Goal: Task Accomplishment & Management: Use online tool/utility

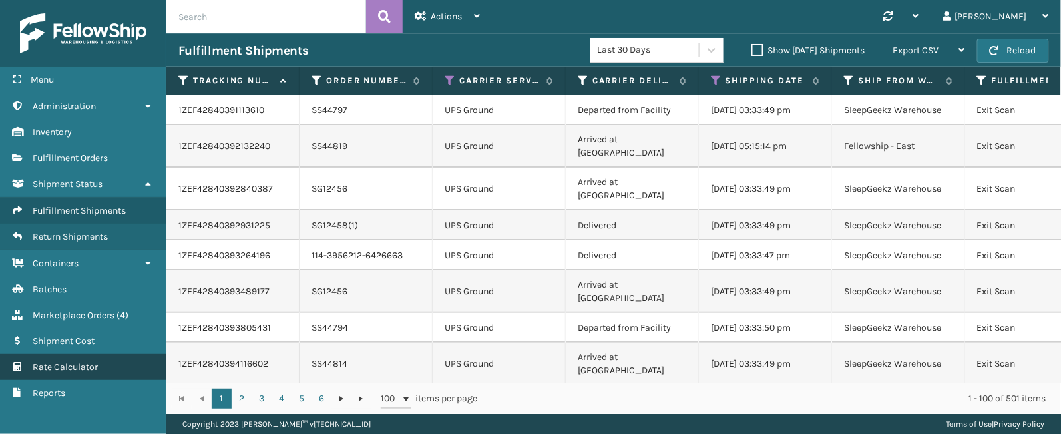
click at [78, 366] on span "Rate Calculator" at bounding box center [65, 367] width 65 height 11
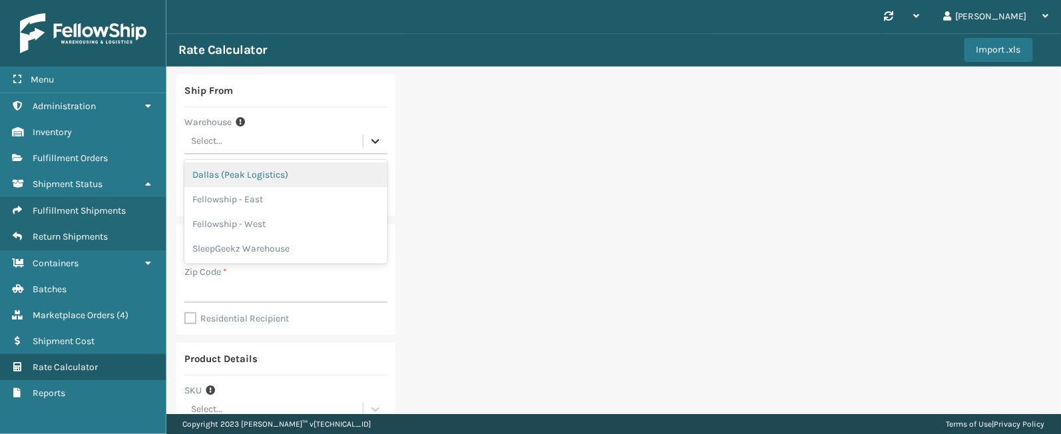
click at [376, 138] on icon at bounding box center [375, 140] width 13 height 13
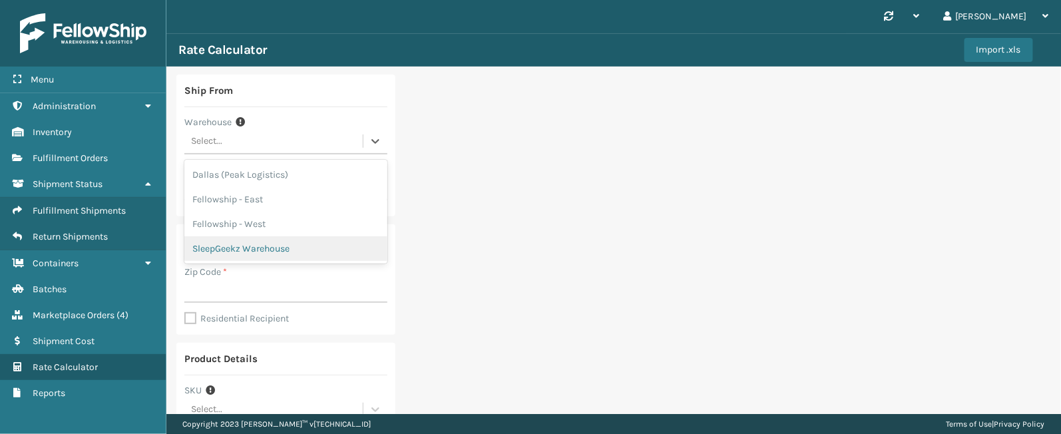
click at [261, 248] on div "SleepGeekz Warehouse" at bounding box center [285, 248] width 203 height 25
type input "32208"
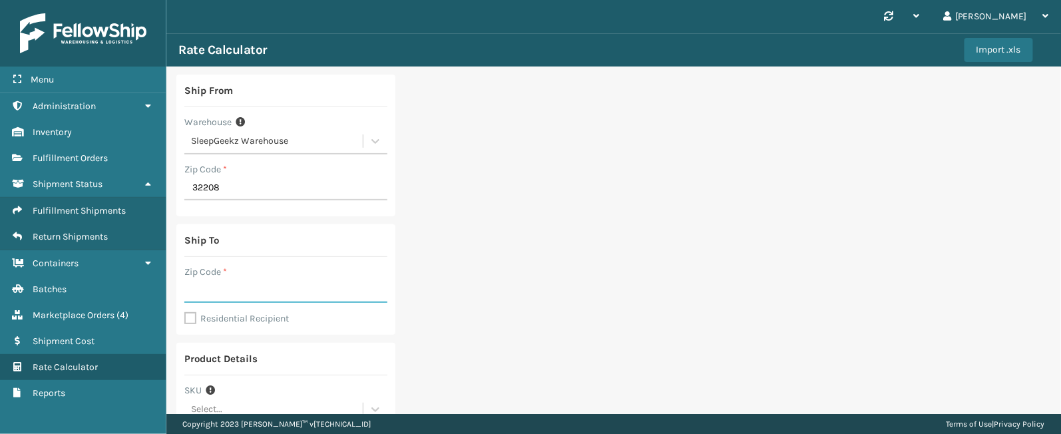
click at [272, 294] on input "Zip Code *" at bounding box center [285, 291] width 203 height 24
type input "32222"
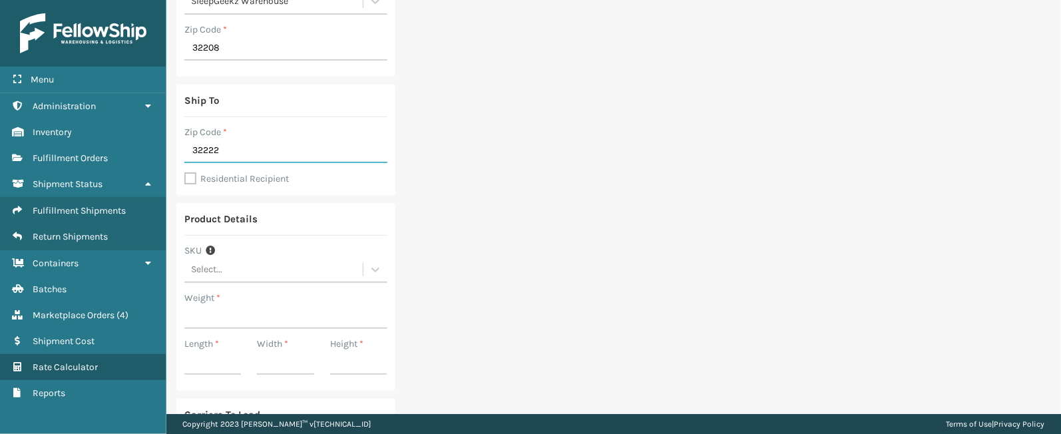
scroll to position [144, 0]
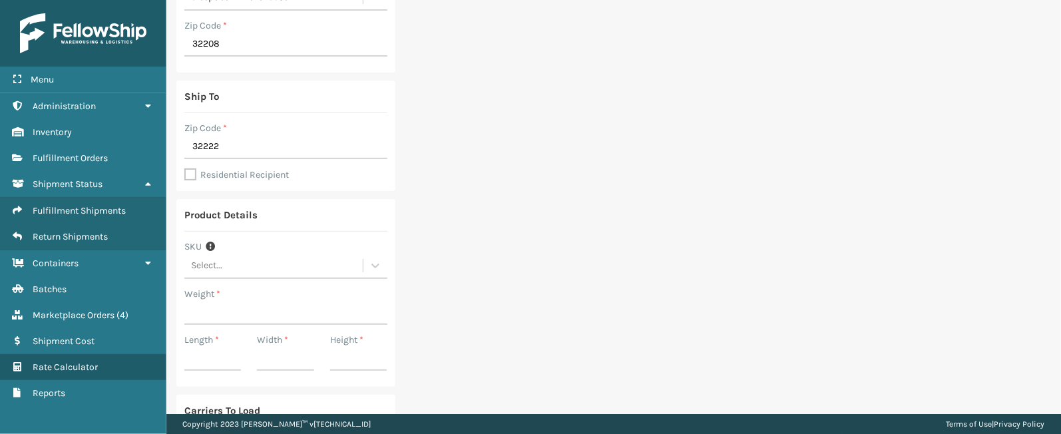
click at [190, 176] on label "Residential Recipient" at bounding box center [236, 174] width 105 height 11
click at [185, 311] on input "Residential Recipient" at bounding box center [184, 311] width 1 height 1
checkbox input "true"
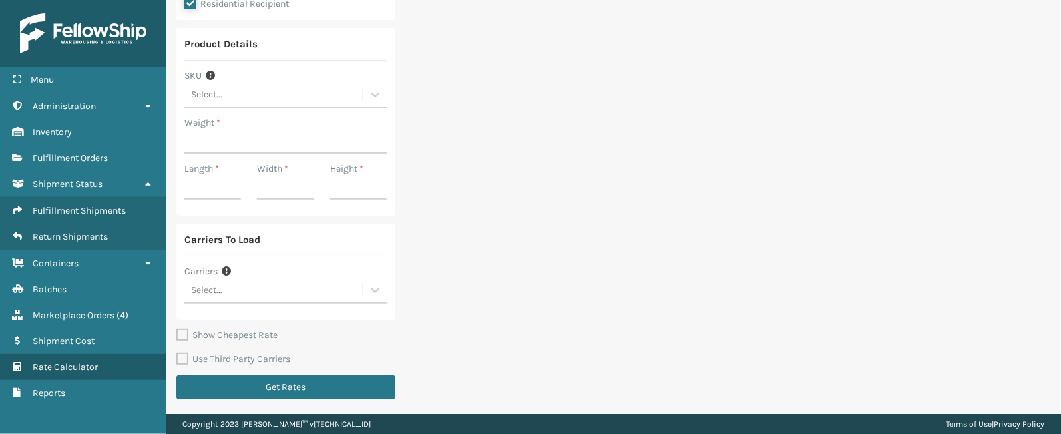
scroll to position [317, 0]
click at [379, 286] on div at bounding box center [376, 289] width 24 height 24
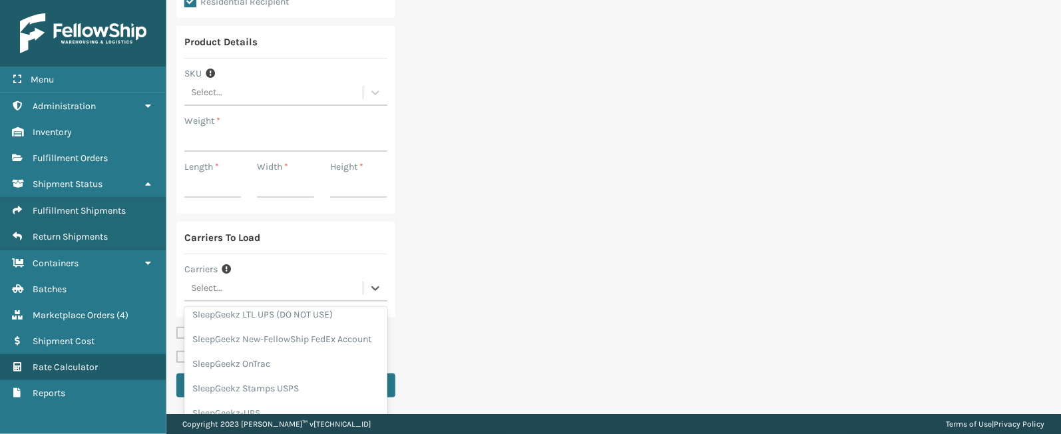
scroll to position [71, 0]
click at [322, 328] on div "SleepGeekz New-FellowShip FedEx Account" at bounding box center [285, 339] width 203 height 25
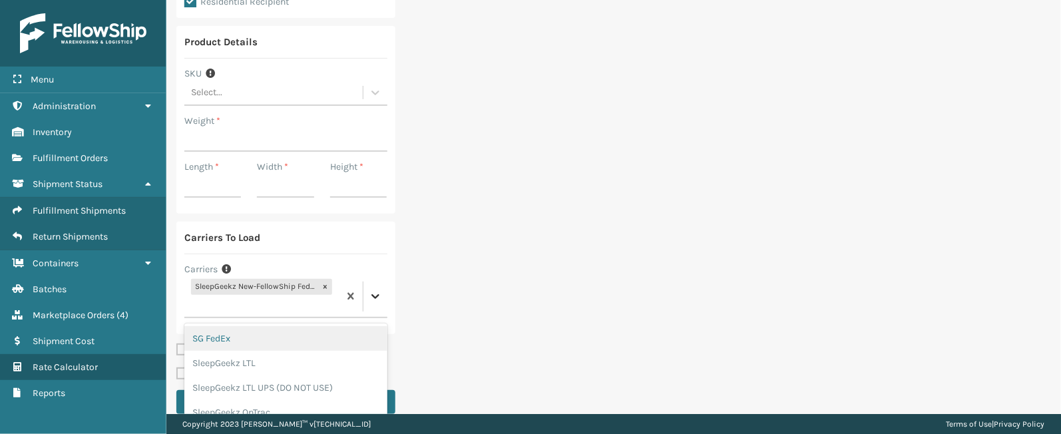
click at [374, 300] on icon at bounding box center [375, 296] width 13 height 13
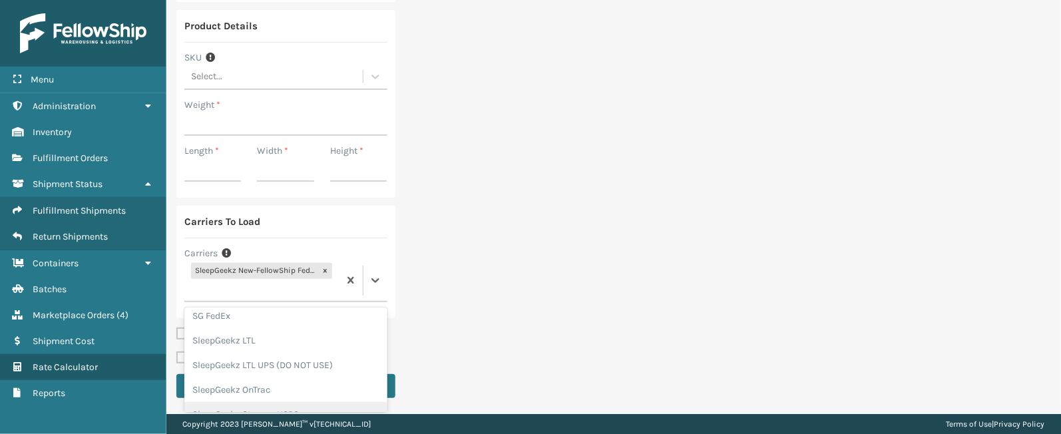
scroll to position [0, 0]
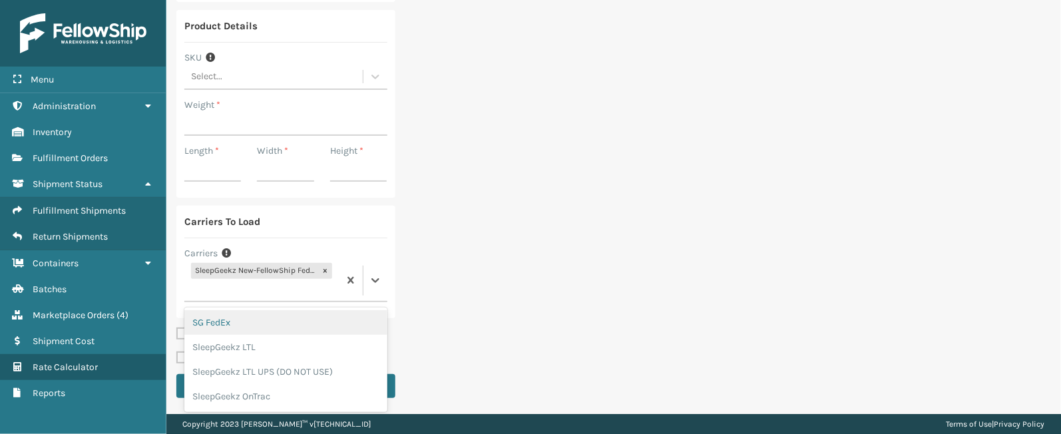
click at [233, 321] on div "SG FedEx" at bounding box center [285, 322] width 203 height 25
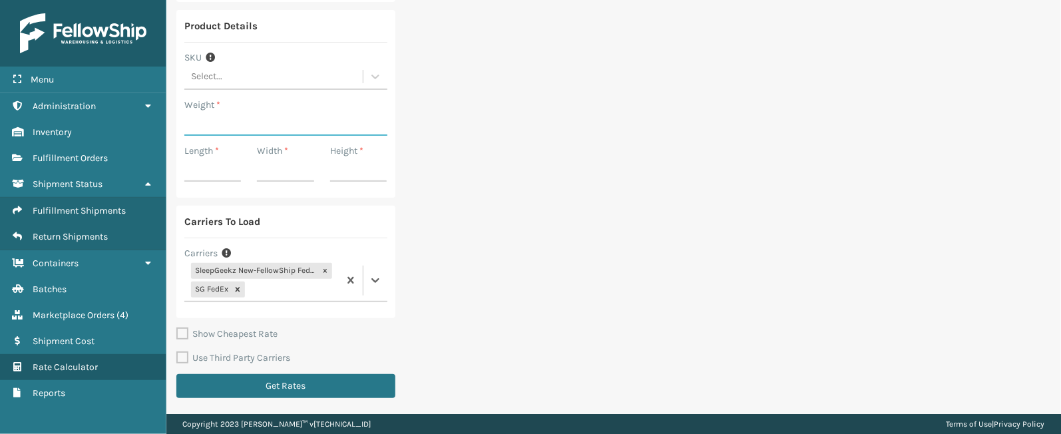
click at [195, 121] on input "Weight *" at bounding box center [285, 124] width 203 height 24
type input "19.85"
click at [210, 176] on input "Length *" at bounding box center [212, 170] width 57 height 24
type input "32.28"
click at [282, 174] on input "Width *" at bounding box center [285, 170] width 57 height 24
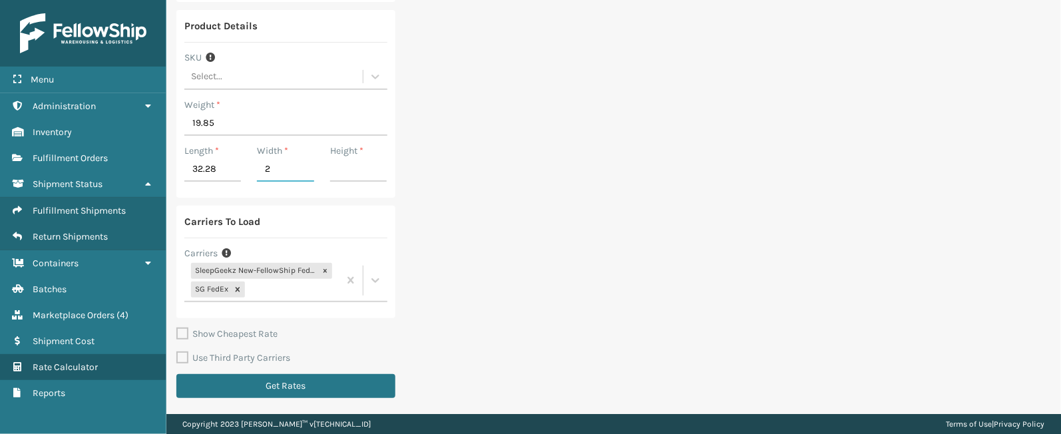
type input "24.4"
click at [350, 174] on input "Height *" at bounding box center [358, 170] width 57 height 24
type input "7.48"
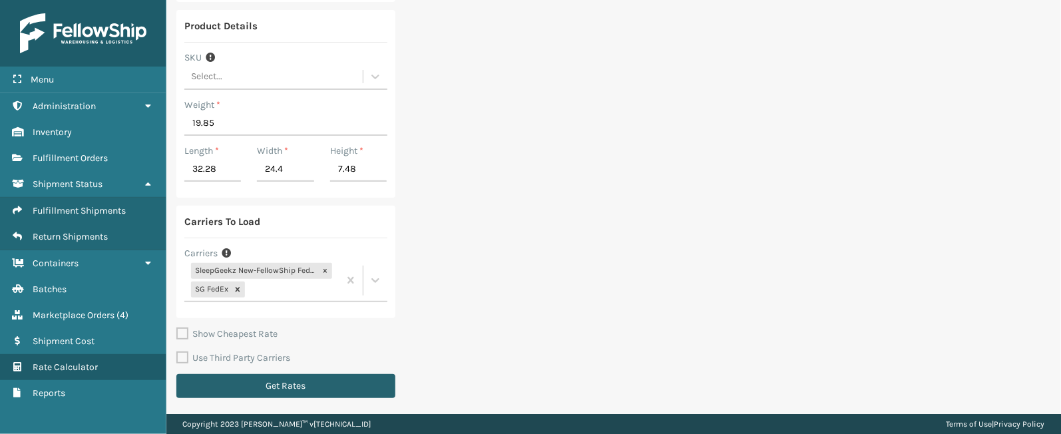
click at [309, 391] on button "Get Rates" at bounding box center [285, 386] width 219 height 24
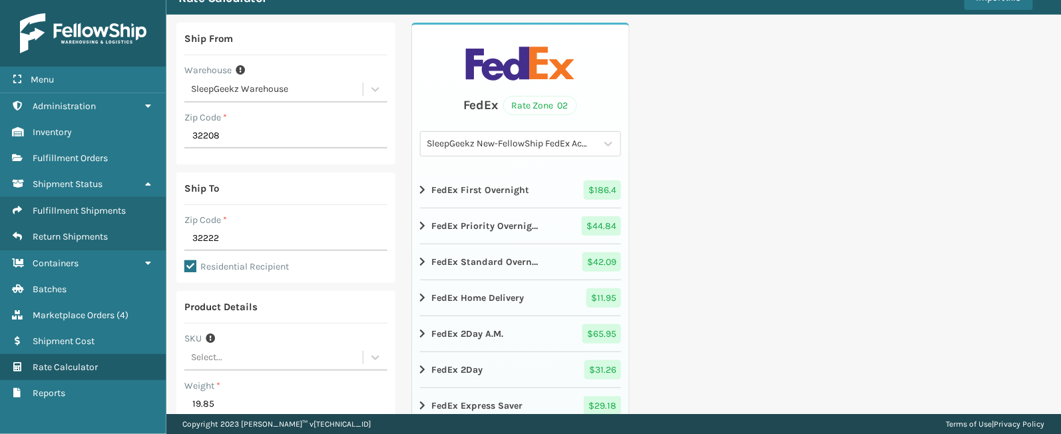
scroll to position [87, 0]
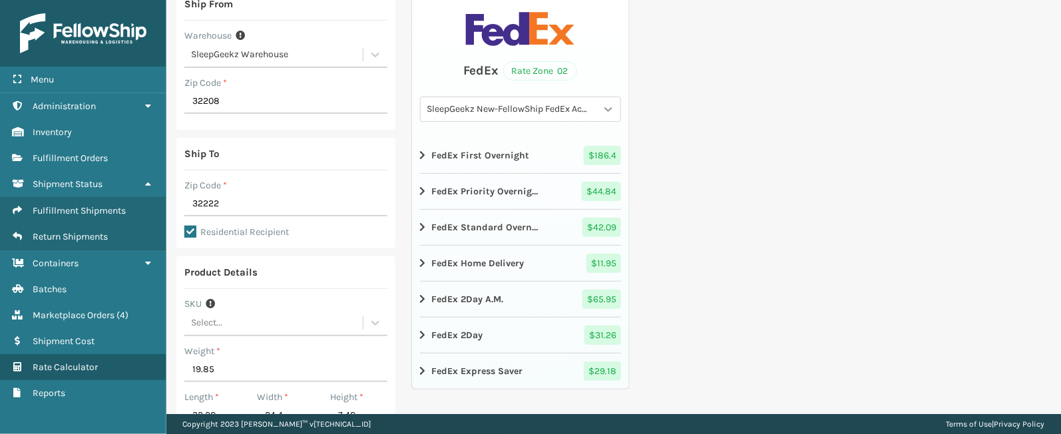
click at [602, 105] on icon at bounding box center [608, 109] width 13 height 13
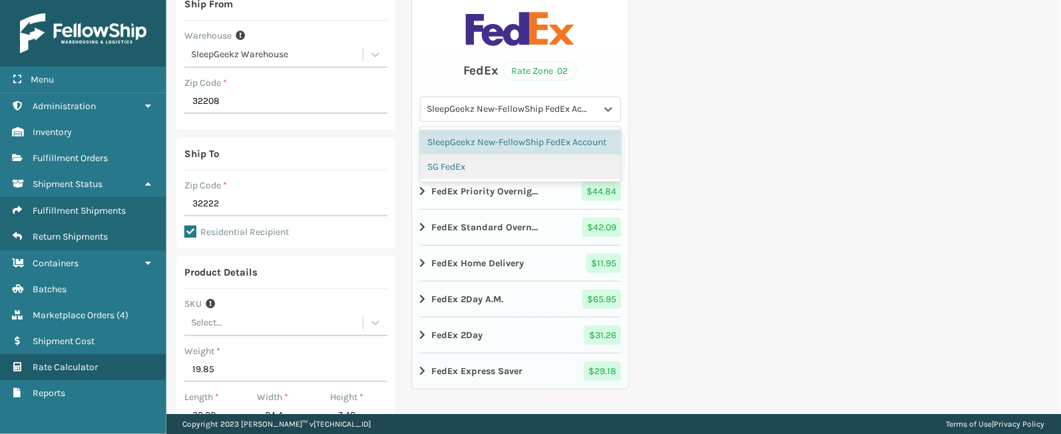
click at [485, 179] on div "SG FedEx" at bounding box center [521, 166] width 202 height 25
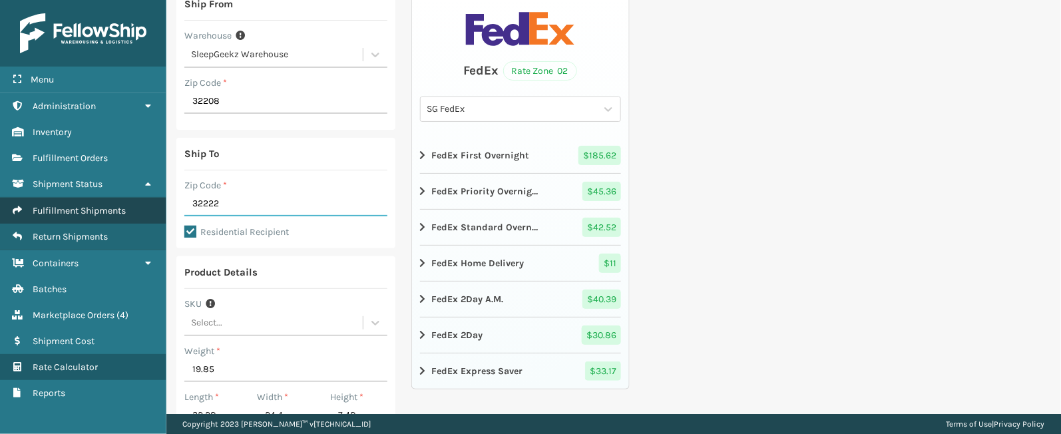
drag, startPoint x: 248, startPoint y: 204, endPoint x: 150, endPoint y: 213, distance: 97.7
click at [150, 0] on div "Menu Administration Inventory Fulfillment Orders Shipment Status Fulfillment Sh…" at bounding box center [530, 0] width 1061 height 0
type input "29044"
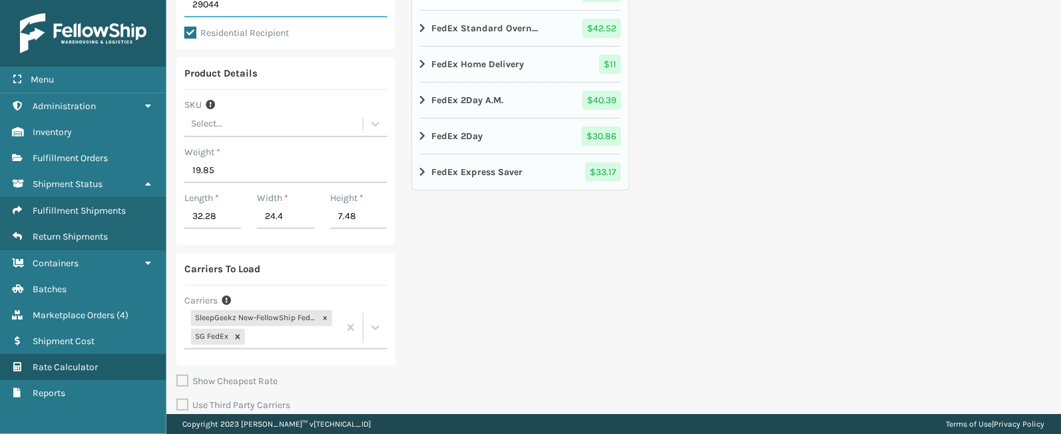
scroll to position [333, 0]
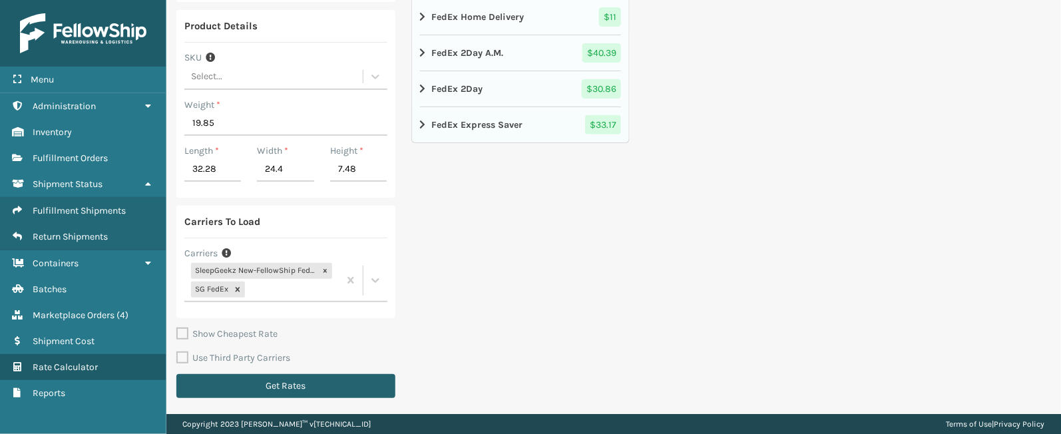
click at [378, 386] on button "Get Rates" at bounding box center [285, 386] width 219 height 24
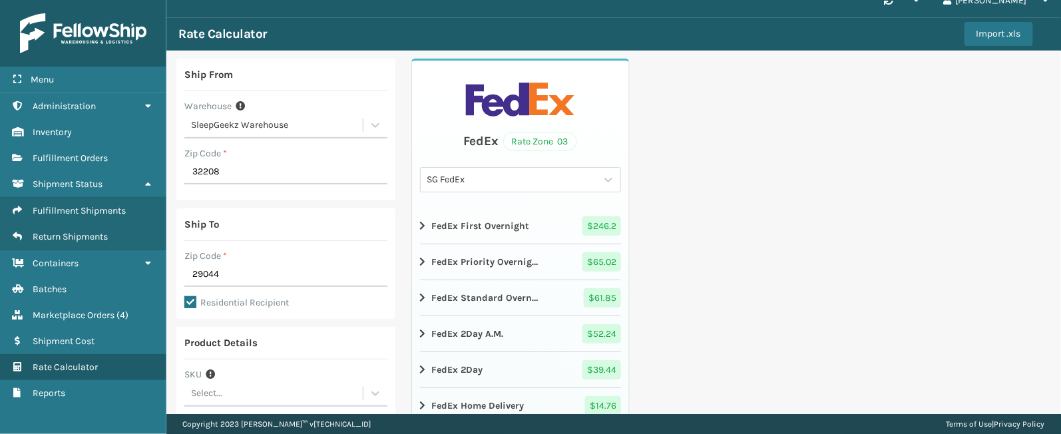
scroll to position [14, 0]
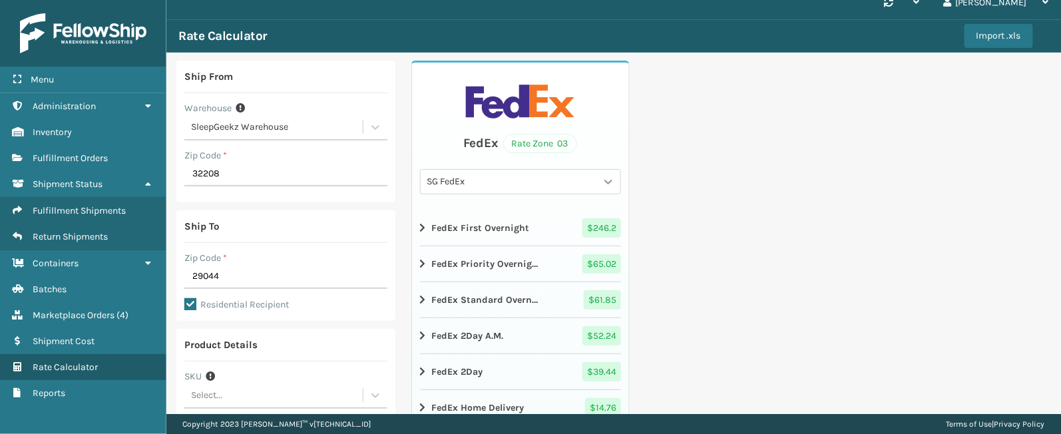
click at [603, 170] on div at bounding box center [609, 182] width 24 height 24
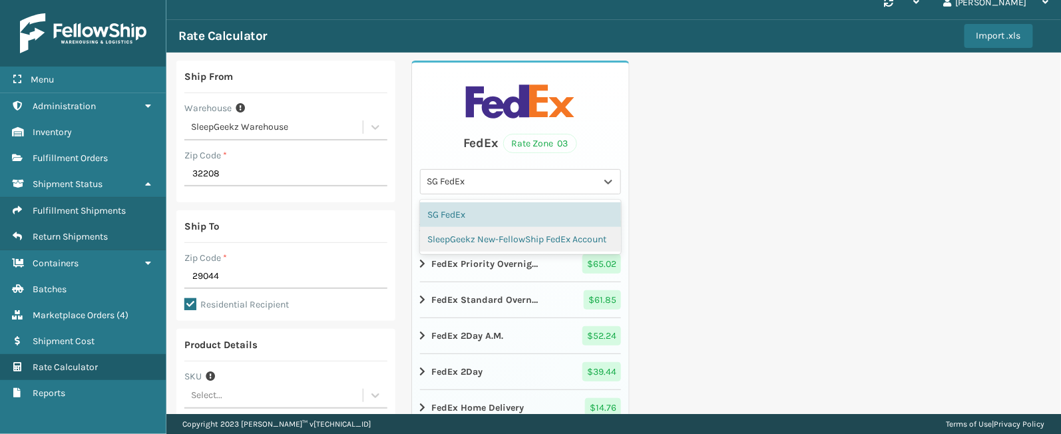
click at [522, 236] on div "SleepGeekz New-FellowShip FedEx Account" at bounding box center [521, 239] width 202 height 25
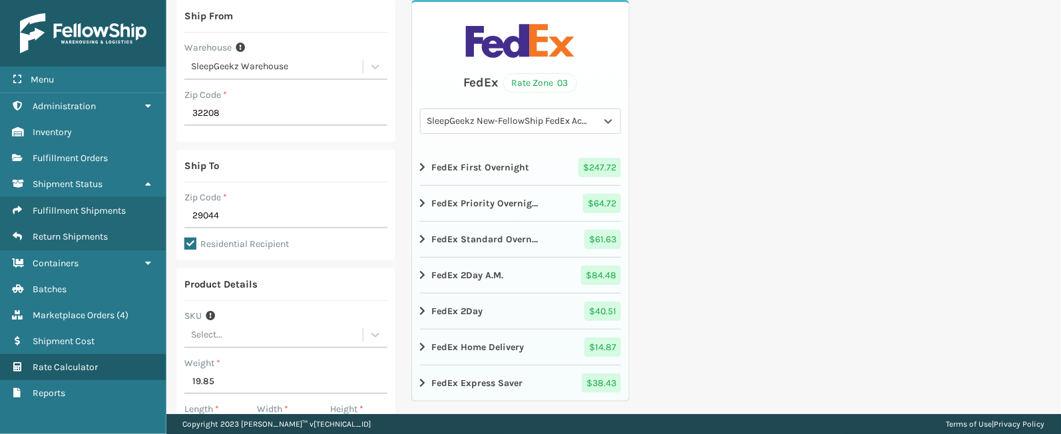
scroll to position [78, 0]
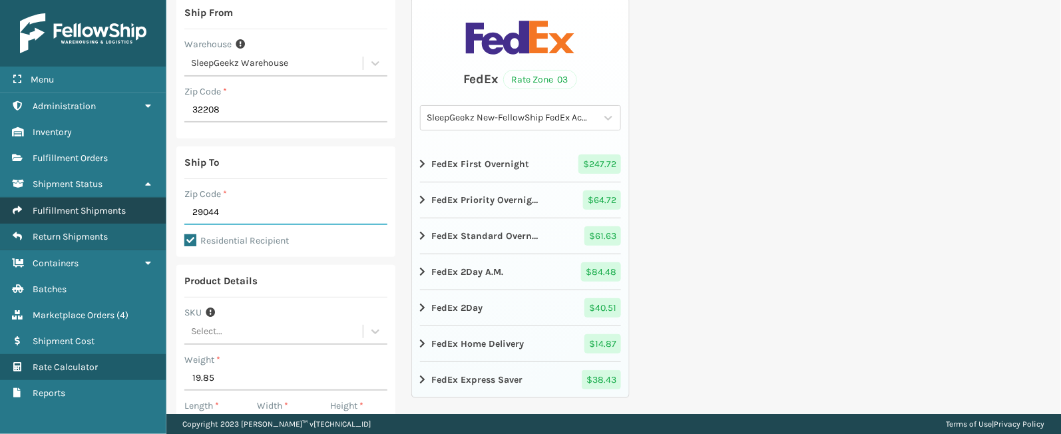
drag, startPoint x: 251, startPoint y: 214, endPoint x: 145, endPoint y: 216, distance: 105.9
click at [145, 0] on div "Menu Administration Inventory Fulfillment Orders Shipment Status Fulfillment Sh…" at bounding box center [530, 0] width 1061 height 0
type input "32569"
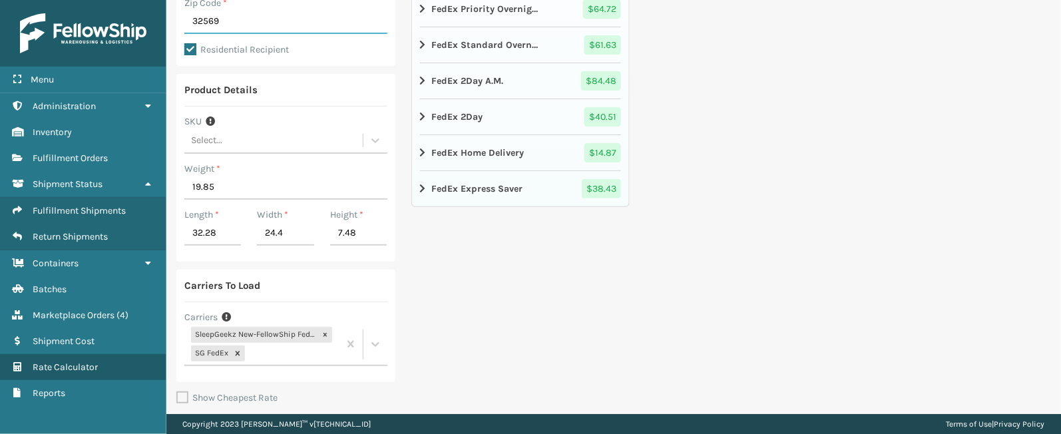
scroll to position [333, 0]
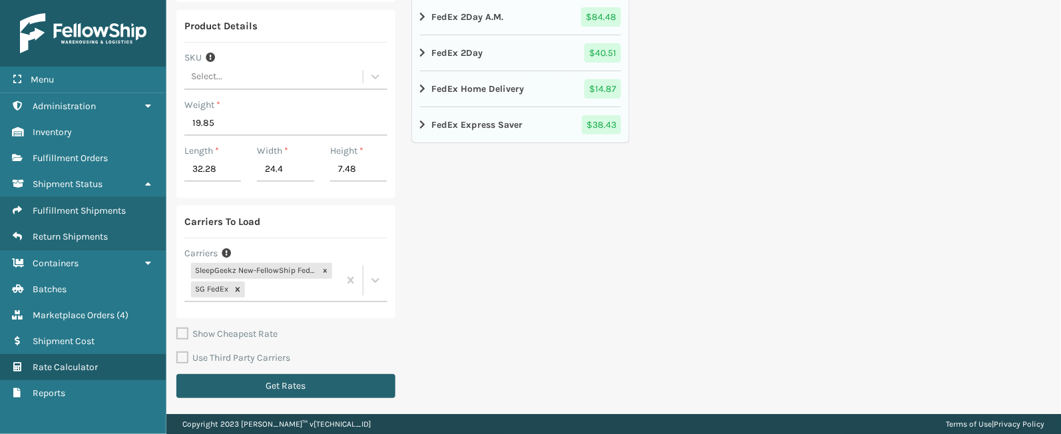
click at [312, 376] on button "Get Rates" at bounding box center [285, 386] width 219 height 24
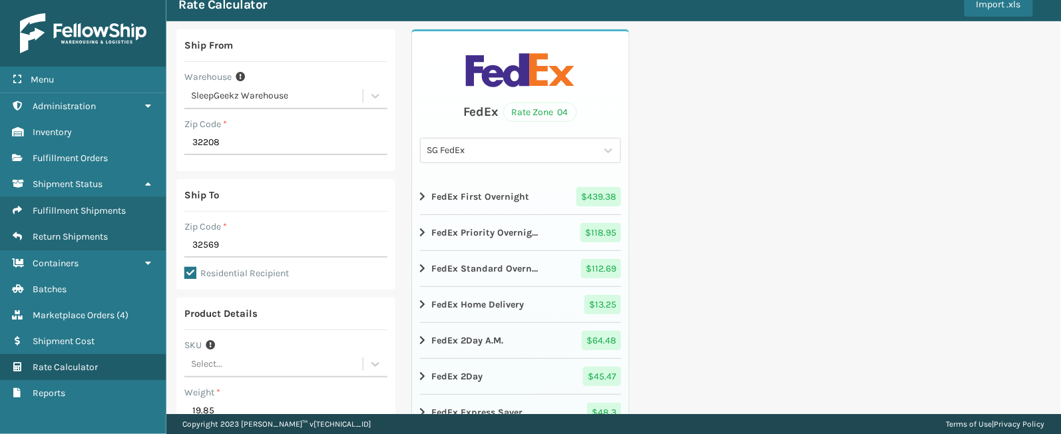
scroll to position [43, 0]
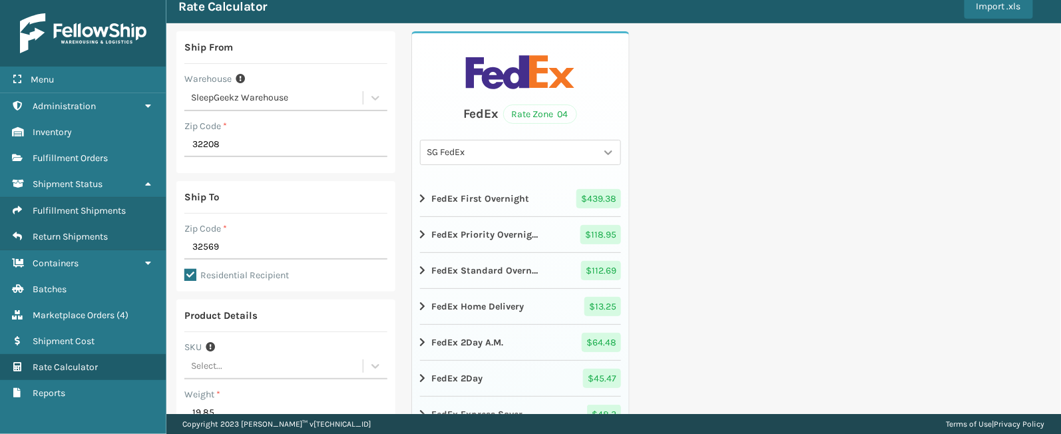
click at [607, 158] on icon at bounding box center [608, 152] width 13 height 13
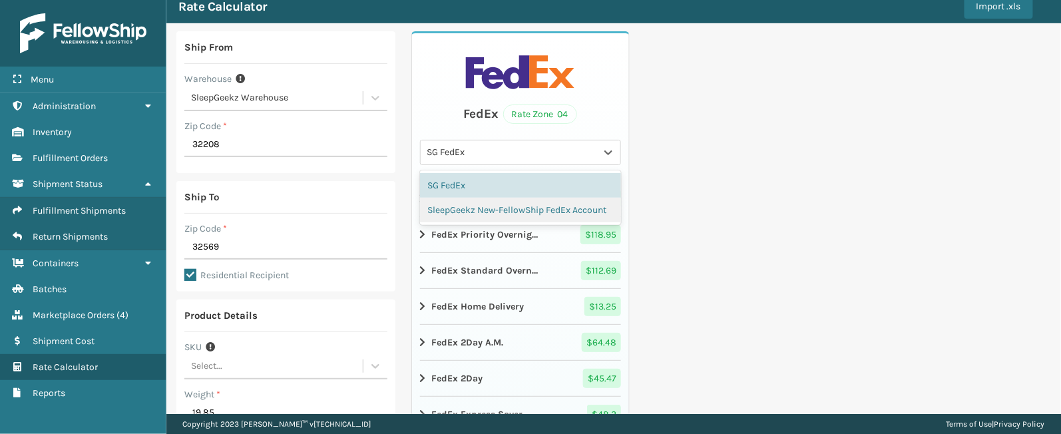
click at [541, 218] on div "SleepGeekz New-FellowShip FedEx Account" at bounding box center [521, 210] width 202 height 25
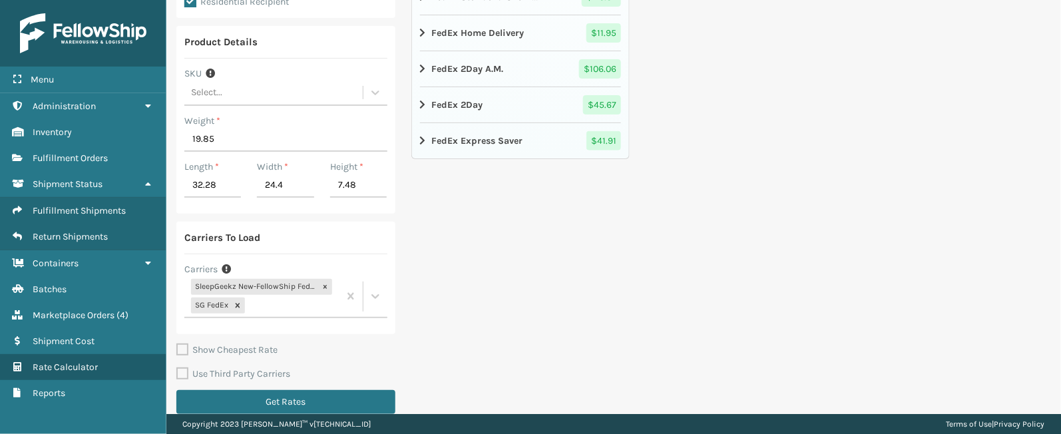
scroll to position [333, 0]
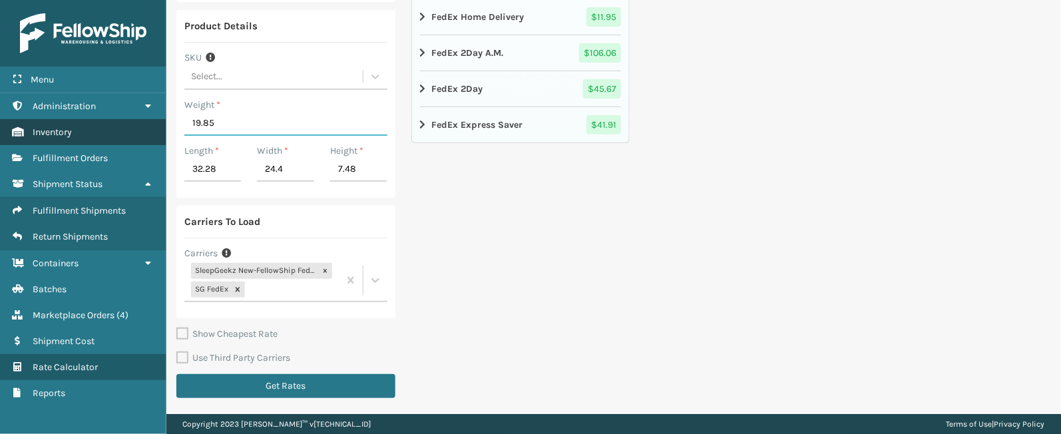
drag, startPoint x: 228, startPoint y: 126, endPoint x: 158, endPoint y: 121, distance: 69.4
click at [158, 0] on div "Menu Administration Inventory Fulfillment Orders Shipment Status Fulfillment Sh…" at bounding box center [530, 0] width 1061 height 0
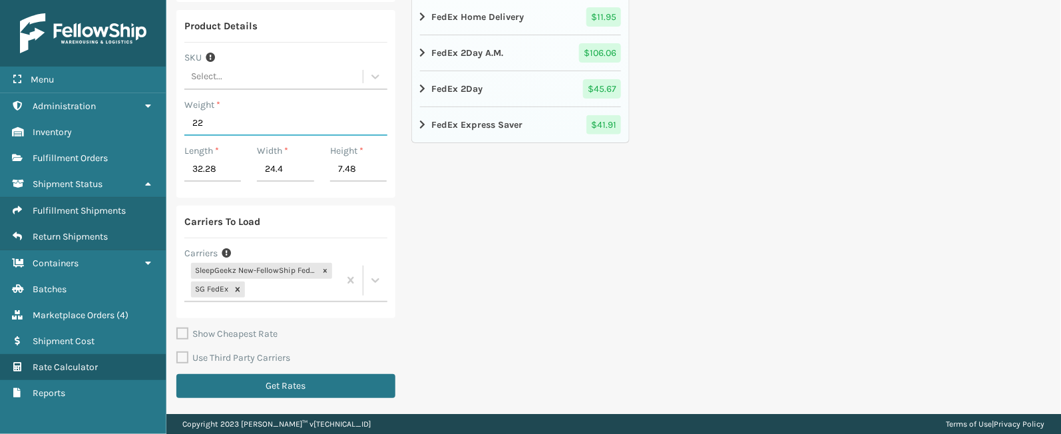
type input "22.1"
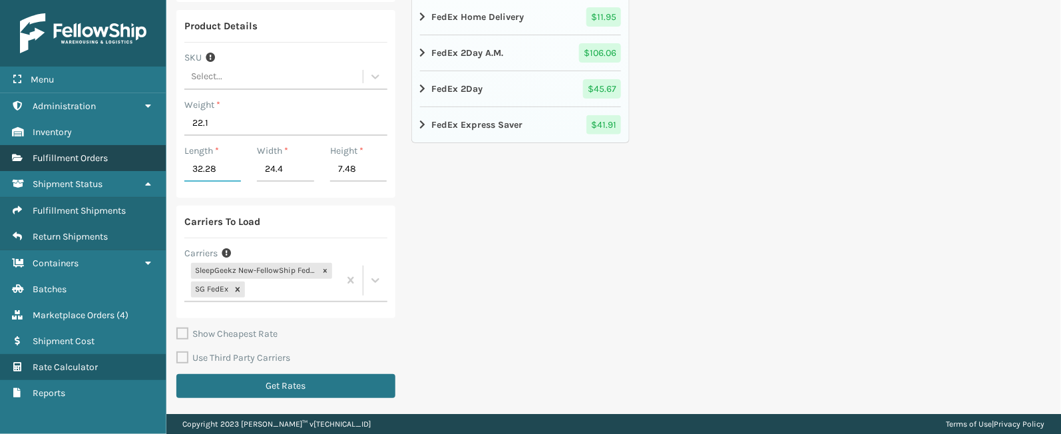
drag, startPoint x: 222, startPoint y: 166, endPoint x: 160, endPoint y: 168, distance: 62.6
click at [160, 0] on div "Menu Administration Inventory Fulfillment Orders Shipment Status Fulfillment Sh…" at bounding box center [530, 0] width 1061 height 0
type input "40.16"
click at [453, 235] on div "FedEx Rate Zone 04 SleepGeekz New-FellowShip FedEx Account FedEx First Overnigh…" at bounding box center [520, 74] width 219 height 664
click at [535, 302] on div "FedEx Rate Zone 04 SleepGeekz New-FellowShip FedEx Account FedEx First Overnigh…" at bounding box center [520, 74] width 219 height 664
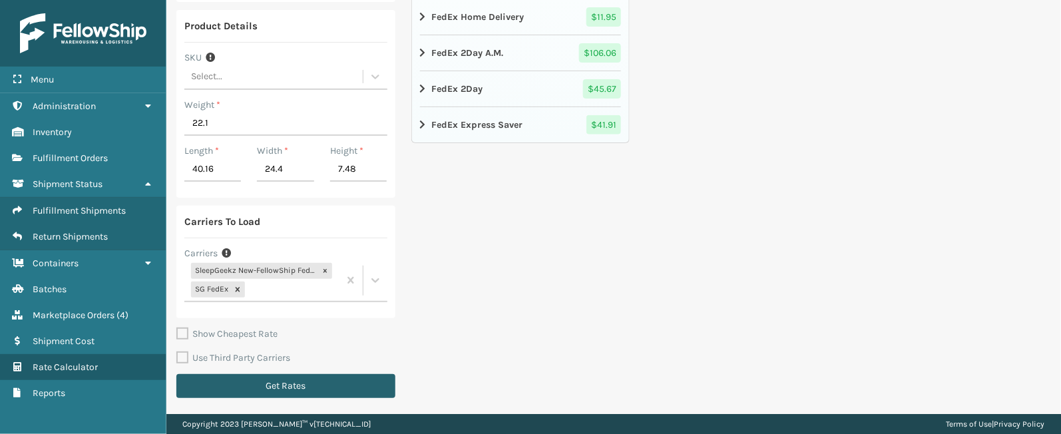
click at [356, 395] on button "Get Rates" at bounding box center [285, 386] width 219 height 24
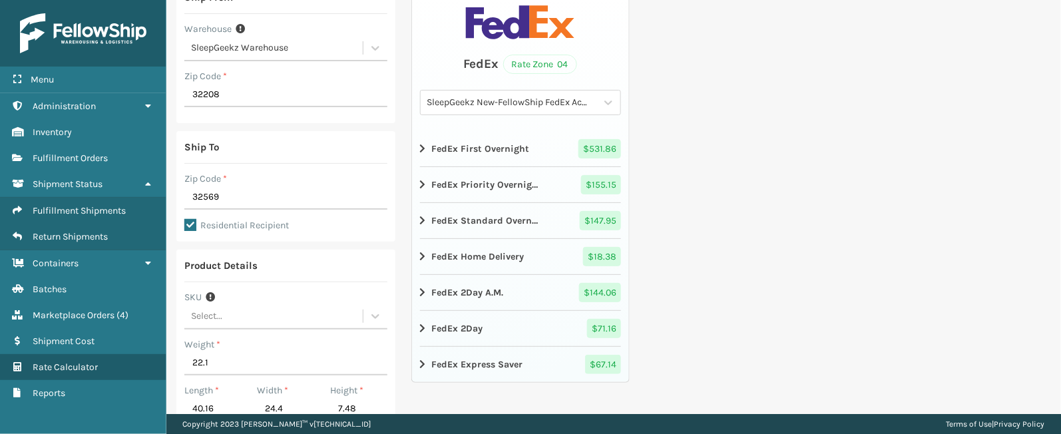
scroll to position [97, 0]
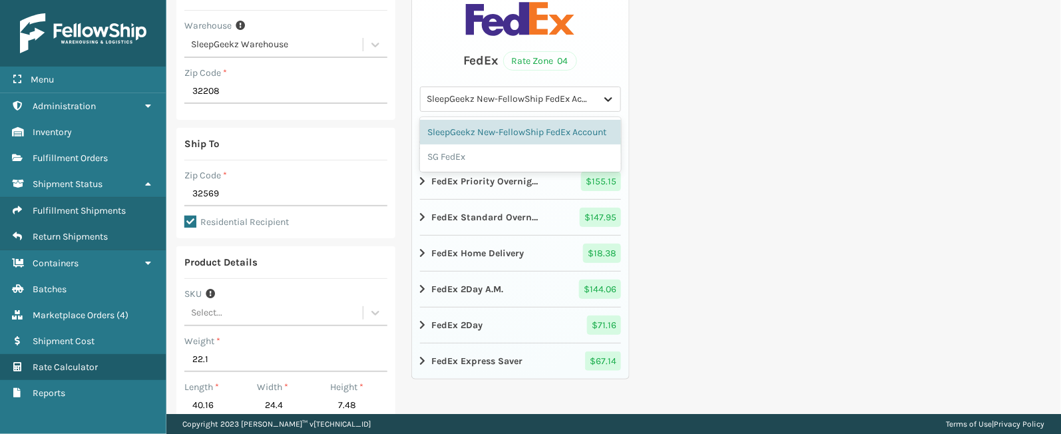
click at [602, 102] on icon at bounding box center [608, 99] width 13 height 13
click at [497, 169] on div "SG FedEx" at bounding box center [521, 156] width 202 height 25
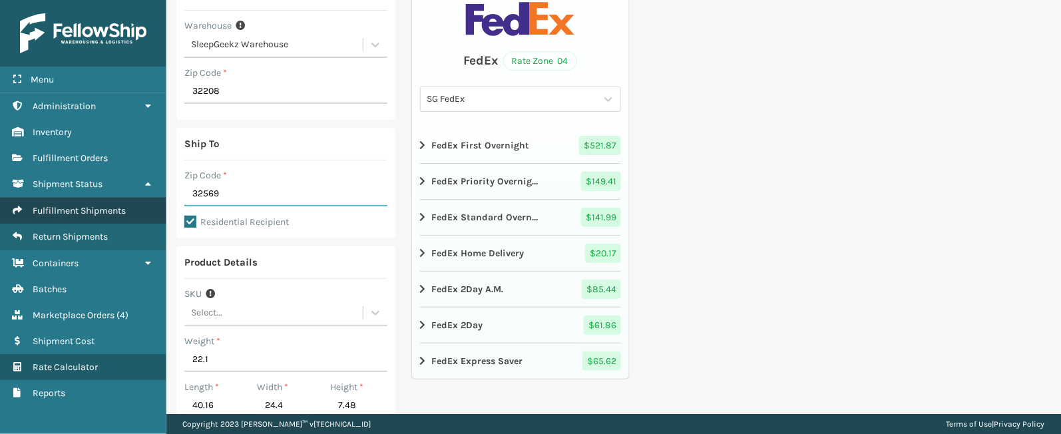
drag, startPoint x: 245, startPoint y: 189, endPoint x: 150, endPoint y: 201, distance: 95.3
click at [150, 0] on div "Menu Administration Inventory Fulfillment Orders Shipment Status Fulfillment Sh…" at bounding box center [530, 0] width 1061 height 0
type input "29044"
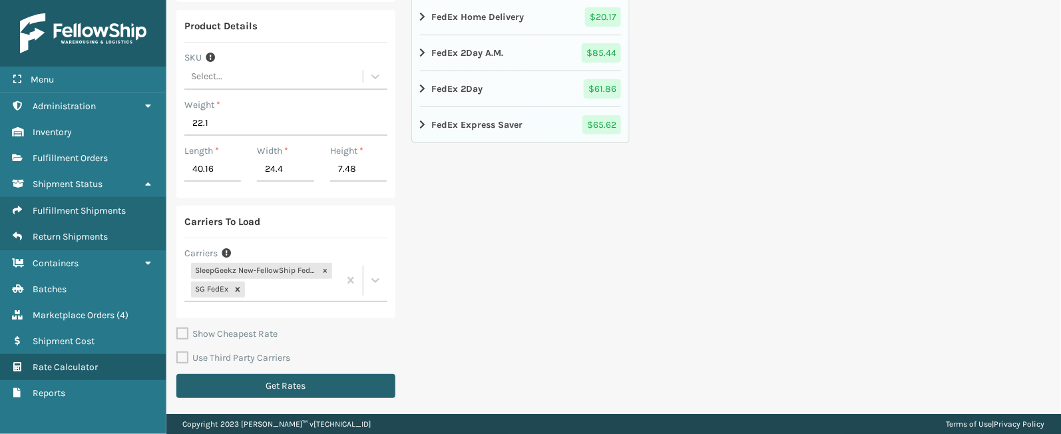
click at [374, 381] on button "Get Rates" at bounding box center [285, 386] width 219 height 24
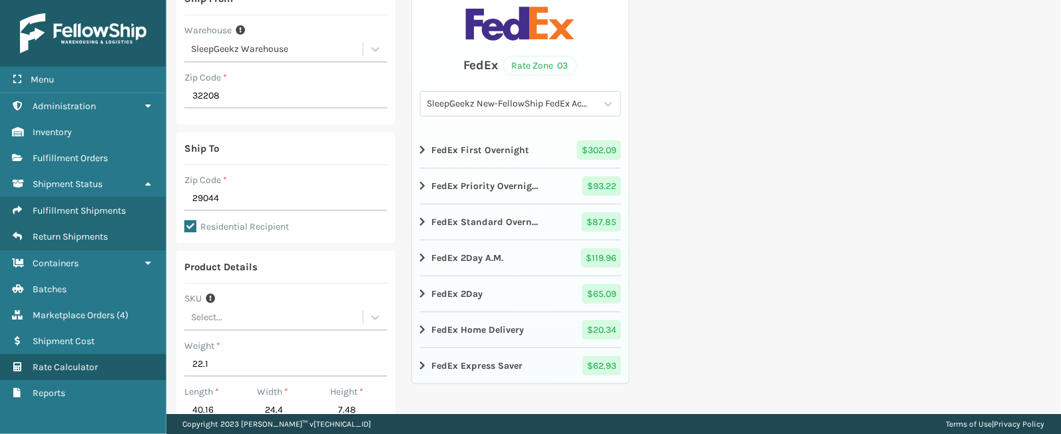
scroll to position [59, 0]
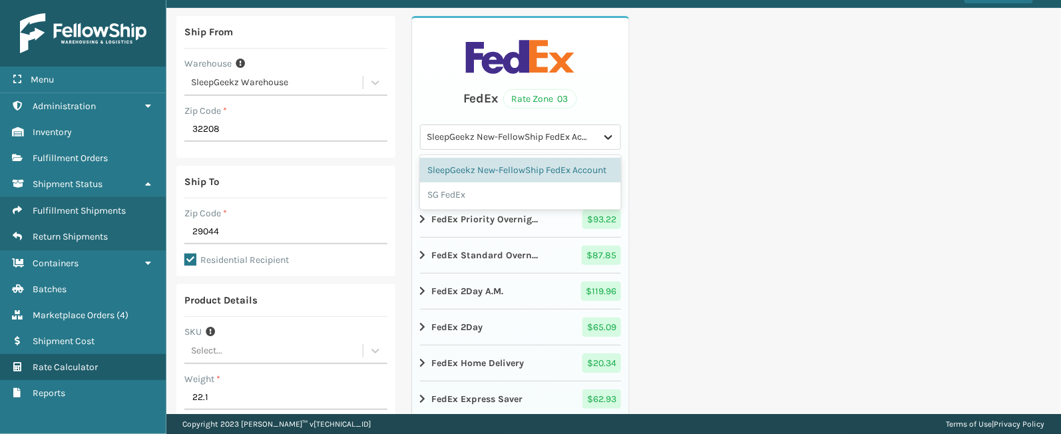
click at [608, 138] on icon at bounding box center [608, 136] width 13 height 13
click at [533, 207] on div "SG FedEx" at bounding box center [521, 194] width 202 height 25
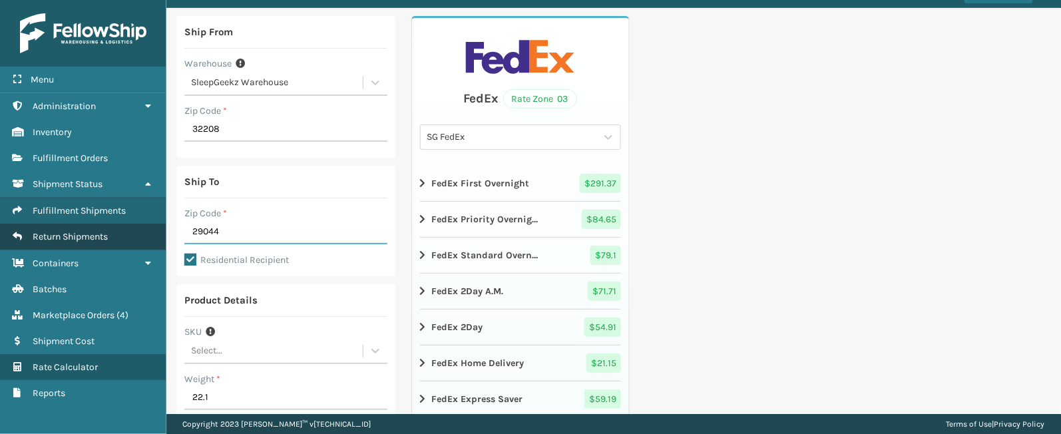
drag, startPoint x: 220, startPoint y: 225, endPoint x: 138, endPoint y: 232, distance: 81.6
click at [138, 0] on div "Menu Administration Inventory Fulfillment Orders Shipment Status Fulfillment Sh…" at bounding box center [530, 0] width 1061 height 0
type input "32222"
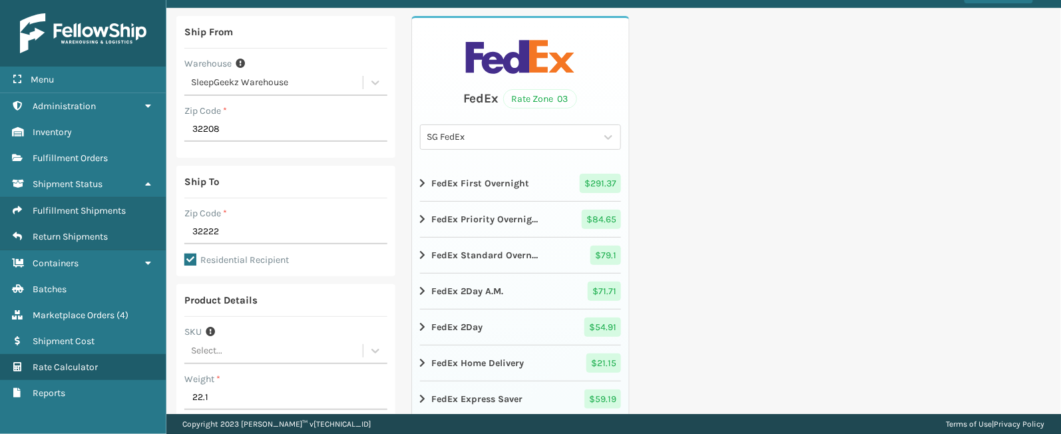
click at [812, 197] on div "Ship From Warehouse SleepGeekz Warehouse Zip Code * 32208 Ship To Zip Code * 32…" at bounding box center [613, 348] width 895 height 680
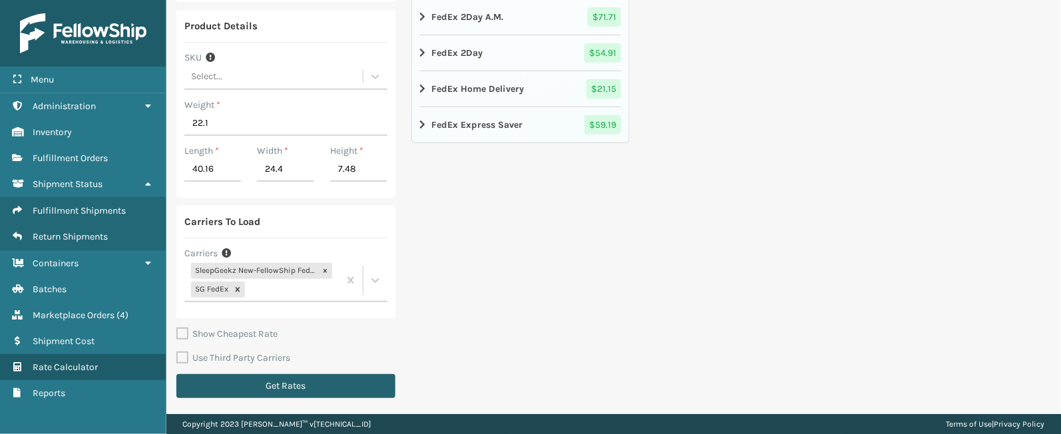
click at [326, 392] on button "Get Rates" at bounding box center [285, 386] width 219 height 24
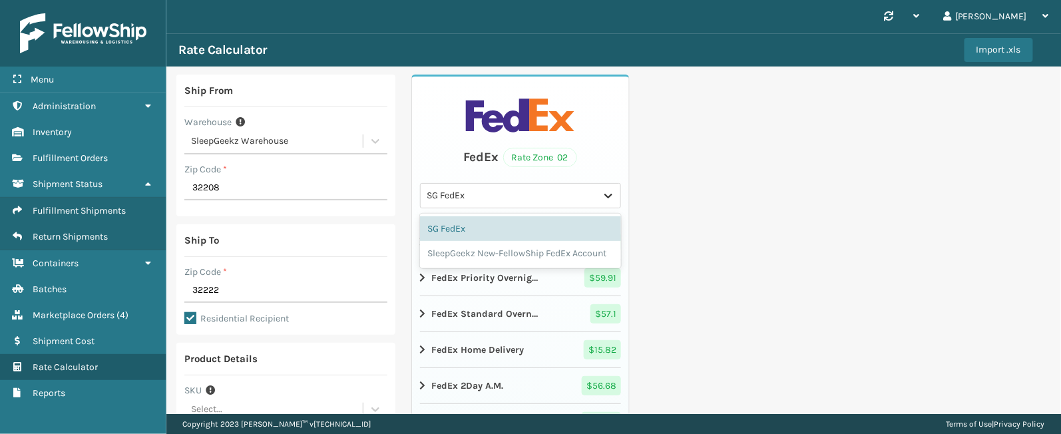
click at [597, 193] on div at bounding box center [609, 196] width 24 height 24
click at [506, 252] on div "SleepGeekz New-FellowShip FedEx Account" at bounding box center [521, 253] width 202 height 25
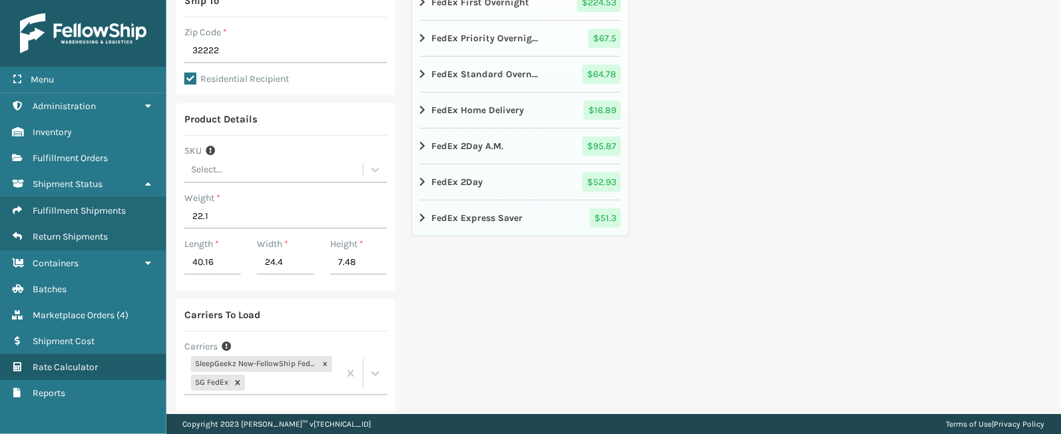
scroll to position [249, 0]
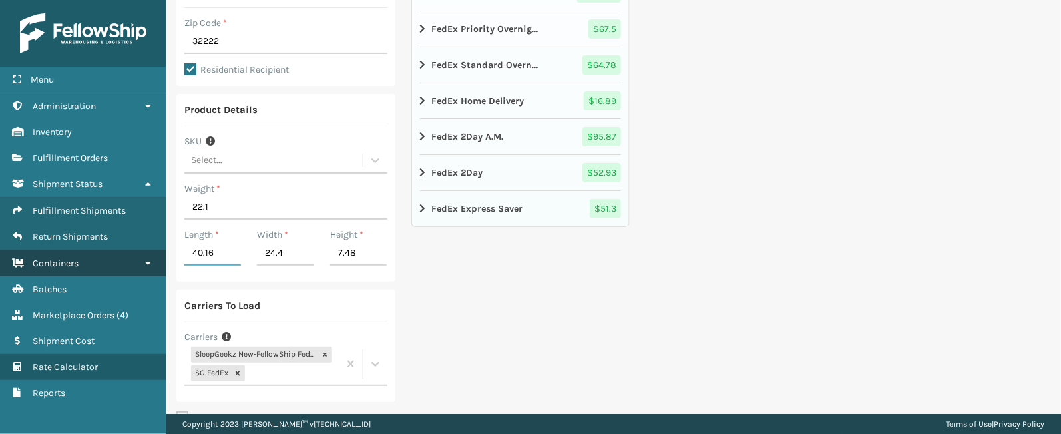
drag, startPoint x: 216, startPoint y: 256, endPoint x: 136, endPoint y: 254, distance: 79.3
click at [136, 0] on div "Menu Administration Inventory Fulfillment Orders Shipment Status Fulfillment Sh…" at bounding box center [530, 0] width 1061 height 0
type input "62.99"
drag, startPoint x: 363, startPoint y: 253, endPoint x: 294, endPoint y: 248, distance: 68.7
click at [294, 248] on div "Length * 62.99 Width * 24.4 Height * 7.48" at bounding box center [285, 251] width 219 height 46
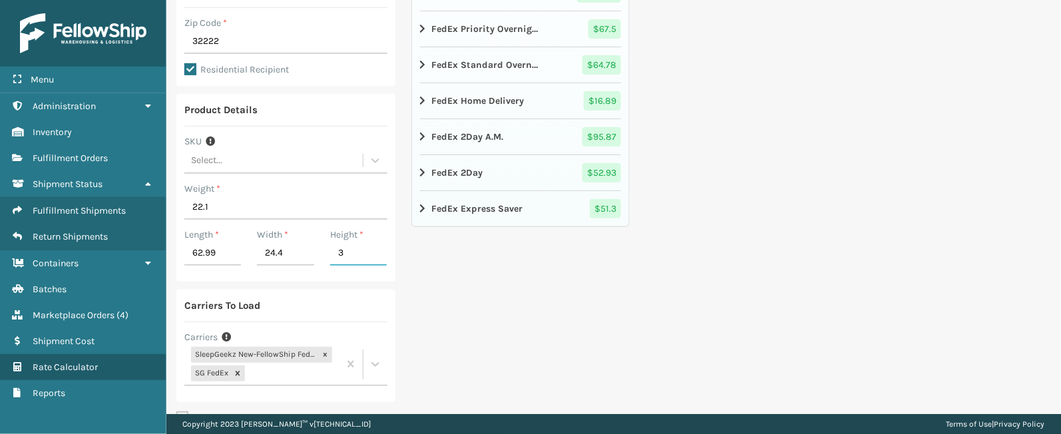
type input "3.55"
click at [659, 292] on div "Ship From Warehouse SleepGeekz Warehouse Zip Code * 32208 Ship To Zip Code * 32…" at bounding box center [613, 158] width 895 height 680
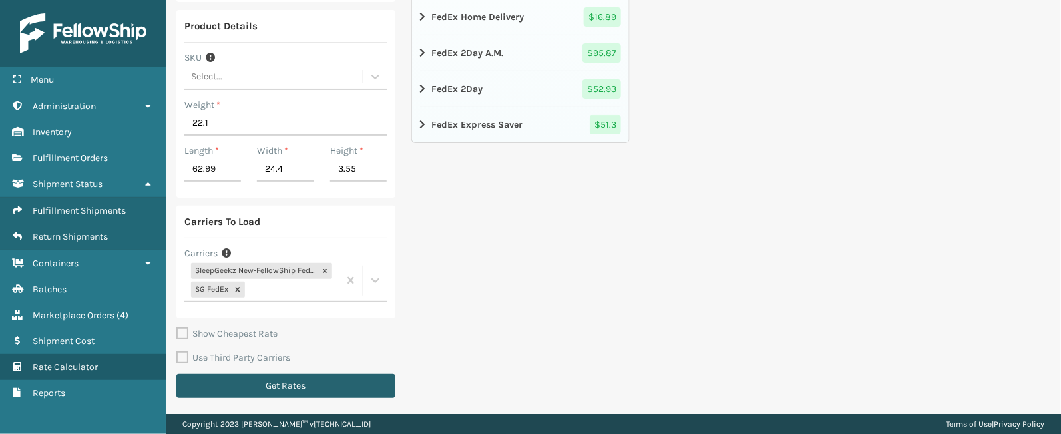
click at [358, 384] on button "Get Rates" at bounding box center [285, 386] width 219 height 24
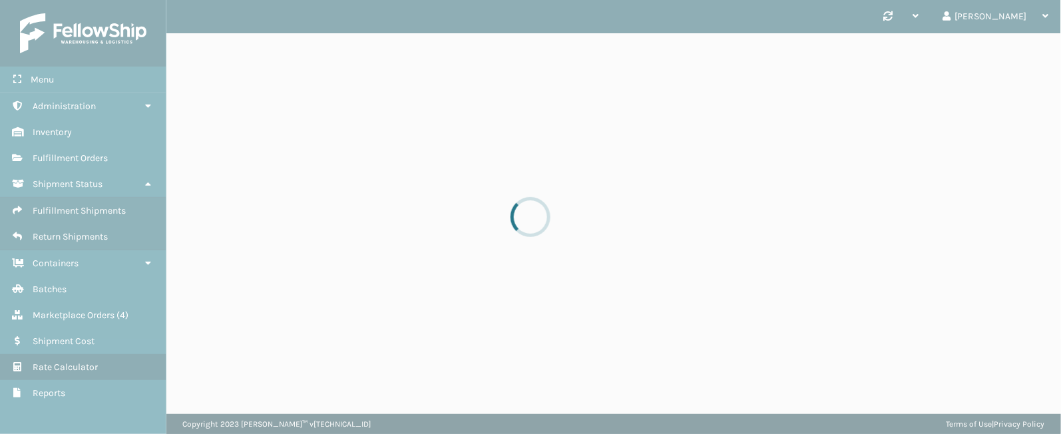
scroll to position [0, 0]
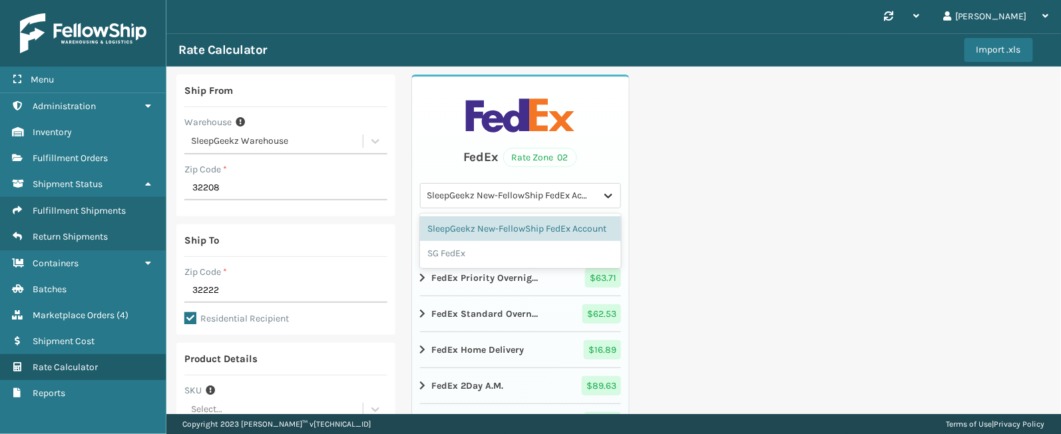
click at [602, 194] on icon at bounding box center [608, 195] width 13 height 13
click at [477, 266] on div "SG FedEx" at bounding box center [521, 253] width 202 height 25
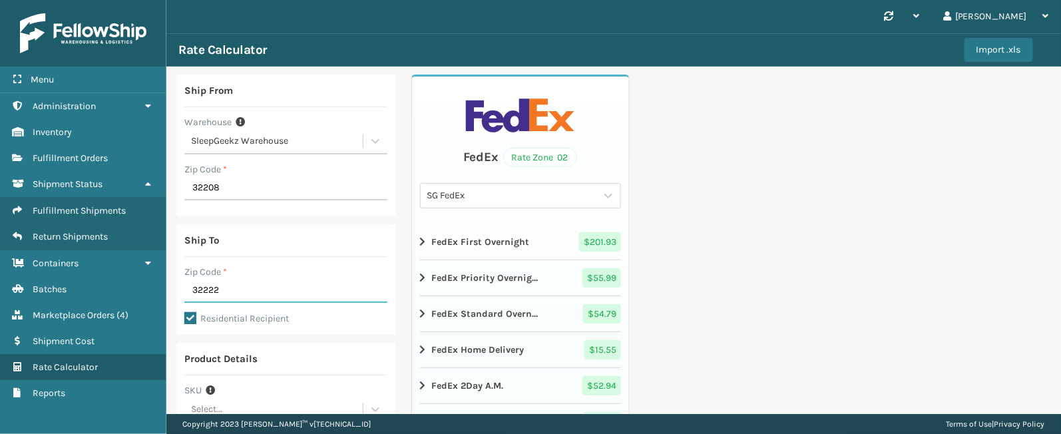
drag, startPoint x: 230, startPoint y: 284, endPoint x: 166, endPoint y: 282, distance: 64.6
click at [166, 282] on div "Ship From Warehouse SleepGeekz Warehouse Zip Code * 32208 Ship To Zip Code * 32…" at bounding box center [613, 407] width 895 height 680
type input "29044"
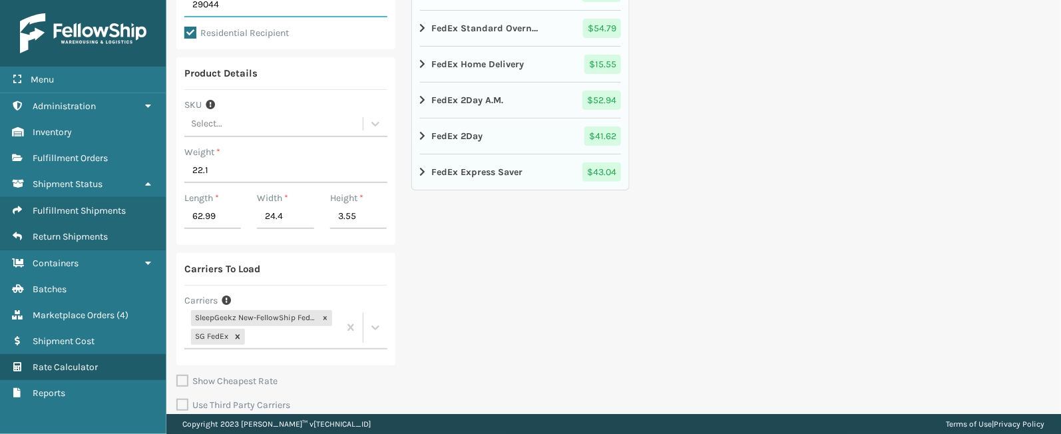
scroll to position [333, 0]
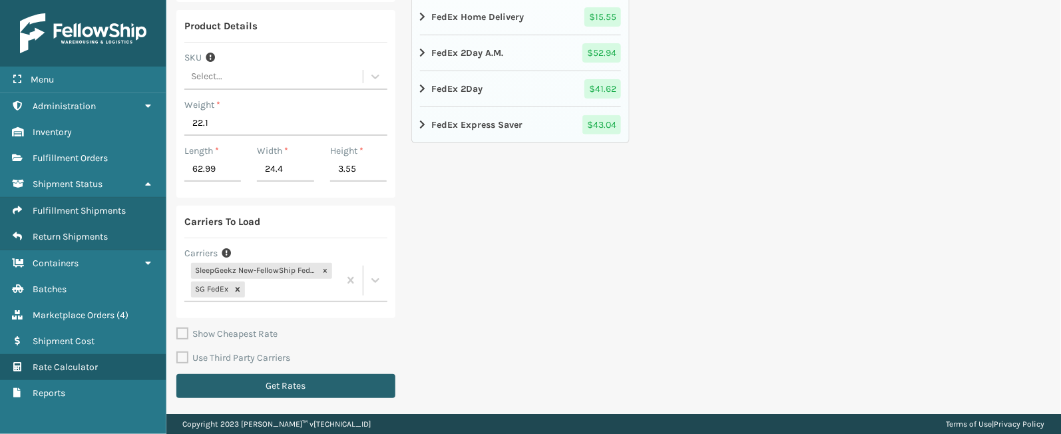
click at [333, 387] on button "Get Rates" at bounding box center [285, 386] width 219 height 24
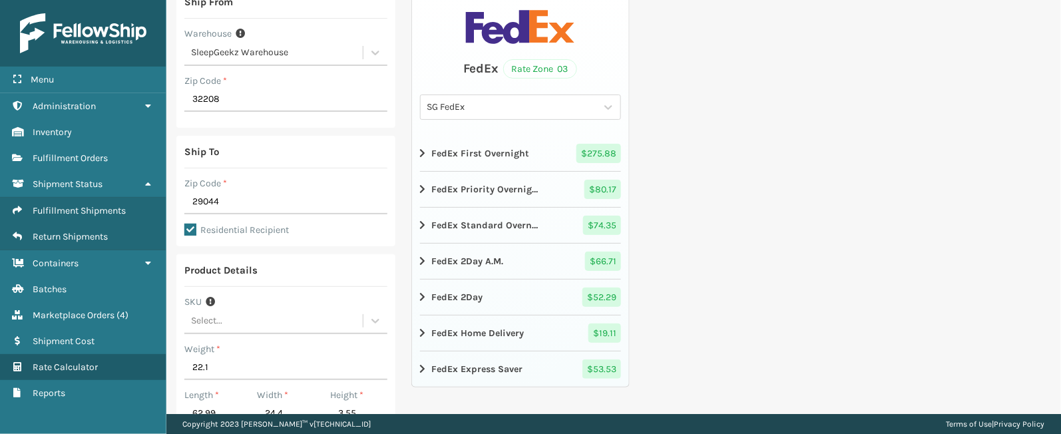
scroll to position [83, 0]
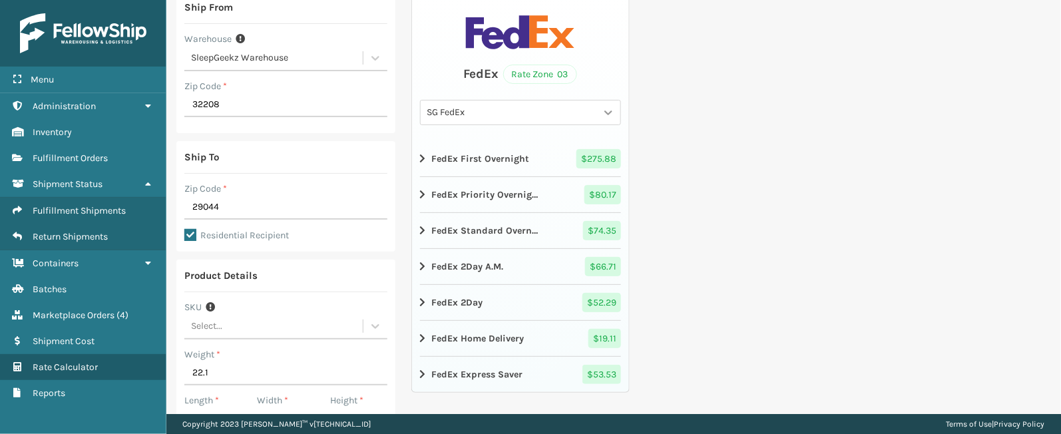
click at [603, 115] on icon at bounding box center [608, 112] width 13 height 13
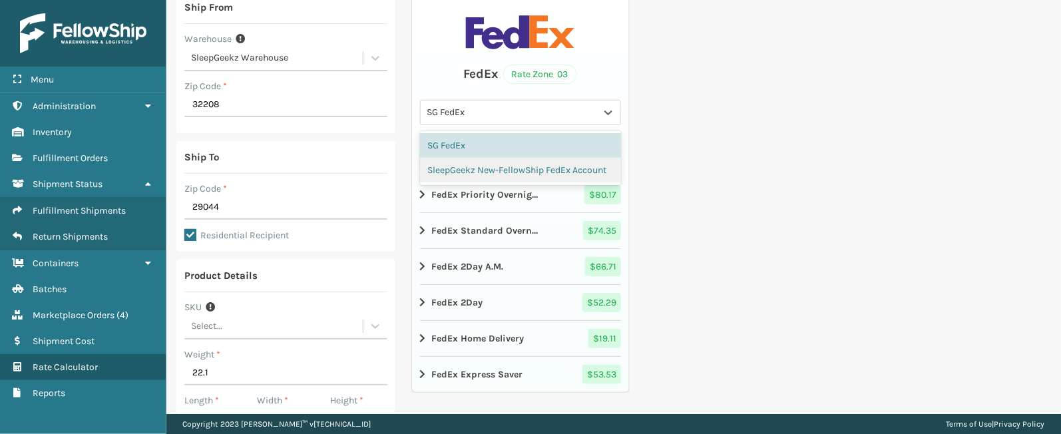
click at [529, 163] on div "SleepGeekz New-FellowShip FedEx Account" at bounding box center [521, 170] width 202 height 25
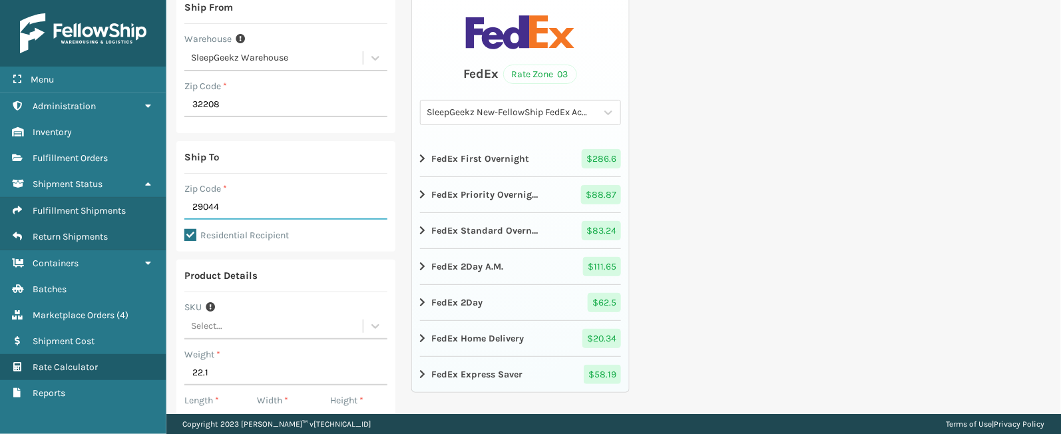
click at [248, 217] on input "29044" at bounding box center [285, 208] width 203 height 24
drag, startPoint x: 241, startPoint y: 206, endPoint x: 186, endPoint y: 196, distance: 55.6
click at [186, 196] on input "29044" at bounding box center [285, 208] width 203 height 24
type input "32569"
click at [762, 232] on div "Ship From Warehouse SleepGeekz Warehouse Zip Code * 32208 Ship To Zip Code * 32…" at bounding box center [613, 323] width 895 height 680
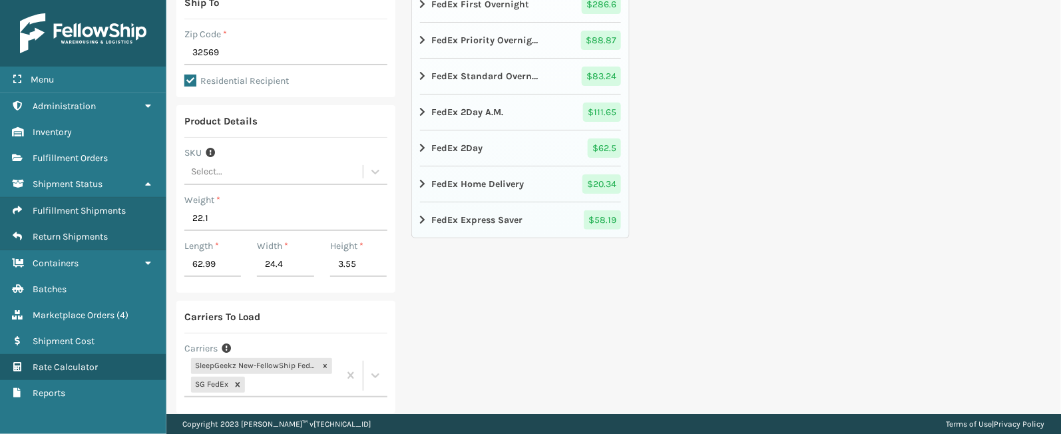
scroll to position [333, 0]
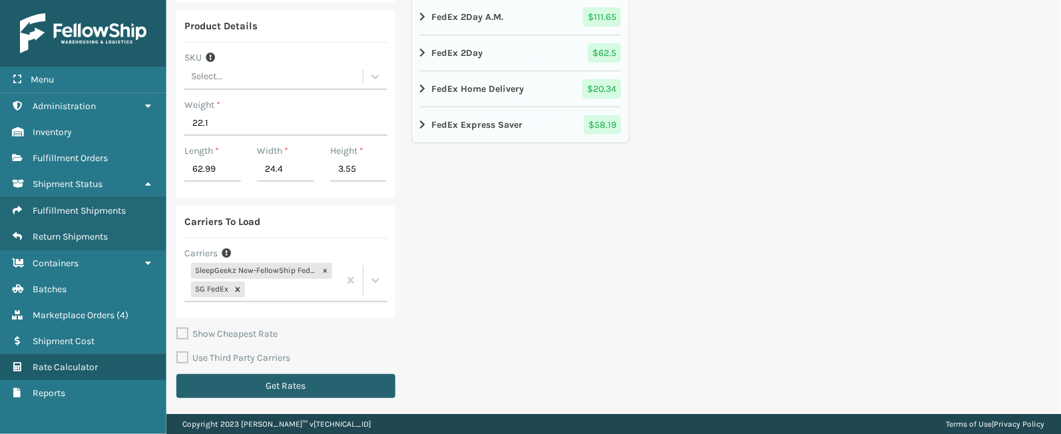
click at [306, 384] on button "Get Rates" at bounding box center [285, 386] width 219 height 24
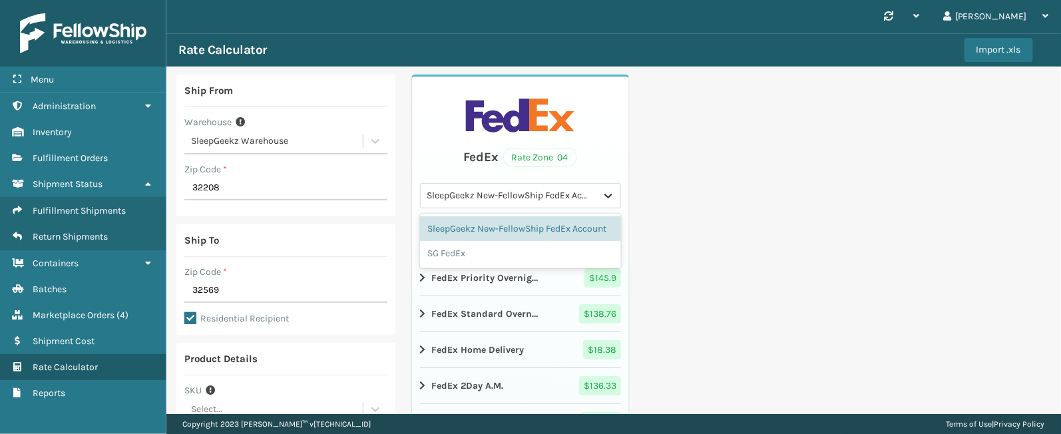
click at [611, 190] on div at bounding box center [609, 196] width 24 height 24
click at [533, 262] on div "SG FedEx" at bounding box center [521, 253] width 202 height 25
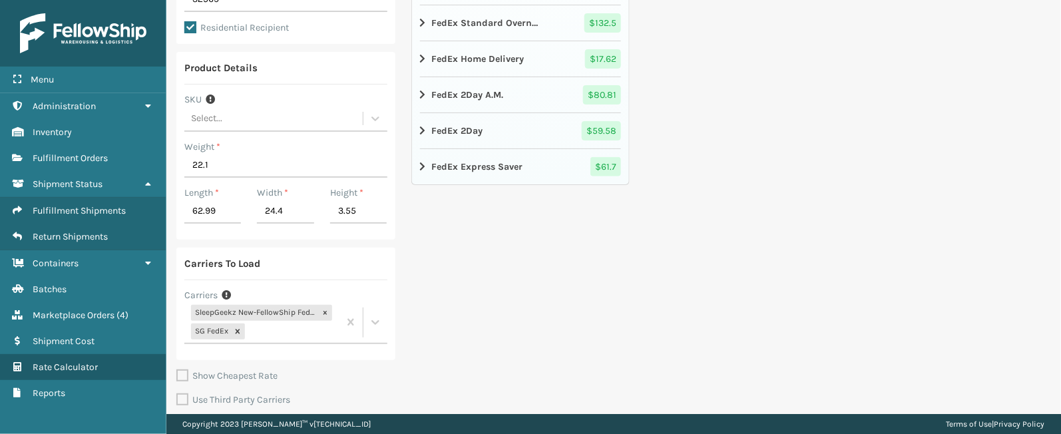
scroll to position [326, 0]
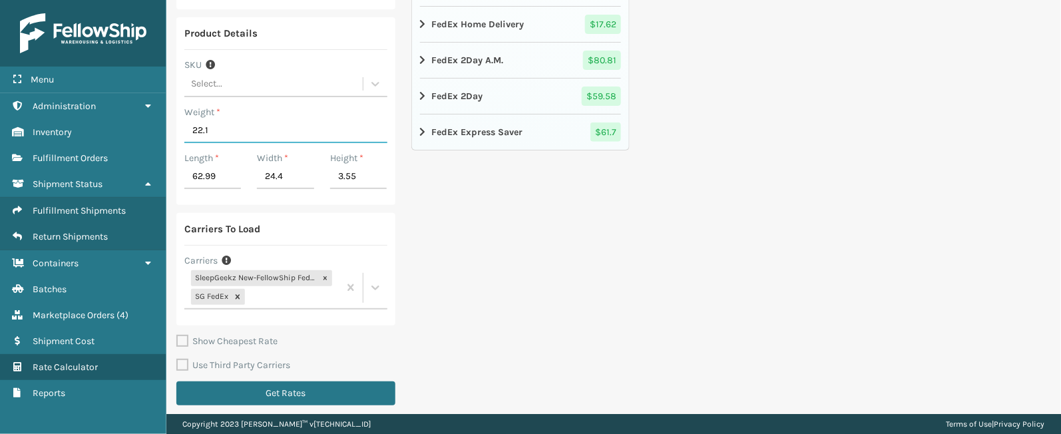
drag, startPoint x: 214, startPoint y: 125, endPoint x: 180, endPoint y: 132, distance: 35.3
click at [180, 132] on div "Product Details SKU Select... Weight * 22.1 Length * 62.99 Width * 24.4 Height …" at bounding box center [285, 111] width 219 height 188
type input "19.85"
click at [611, 208] on div "FedEx Rate Zone 04 SG FedEx FedEx First Overnight $ 488.95 FedEx Priority Overn…" at bounding box center [520, 81] width 219 height 664
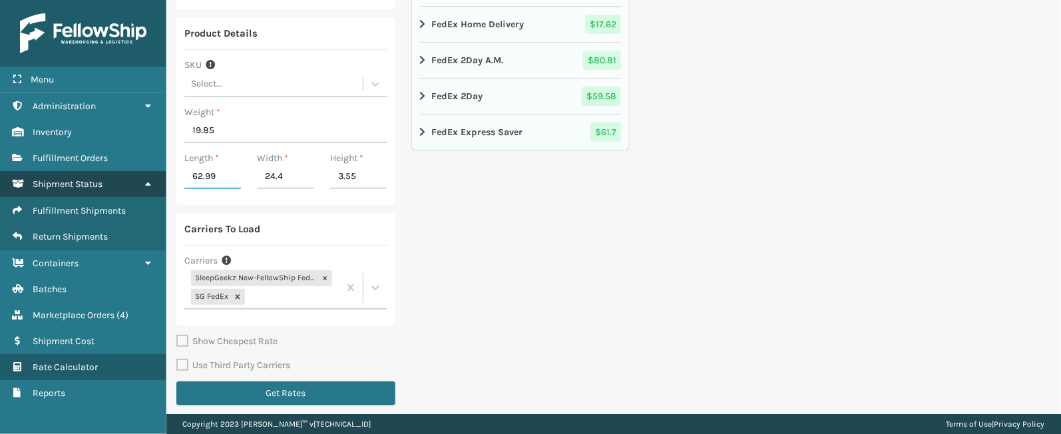
drag, startPoint x: 232, startPoint y: 180, endPoint x: 164, endPoint y: 179, distance: 67.9
click at [164, 0] on div "Menu Administration Inventory Fulfillment Orders Shipment Status Fulfillment Sh…" at bounding box center [530, 0] width 1061 height 0
type input "78.35"
click at [294, 168] on input "24.4" at bounding box center [285, 177] width 57 height 24
drag, startPoint x: 292, startPoint y: 173, endPoint x: 240, endPoint y: 176, distance: 51.3
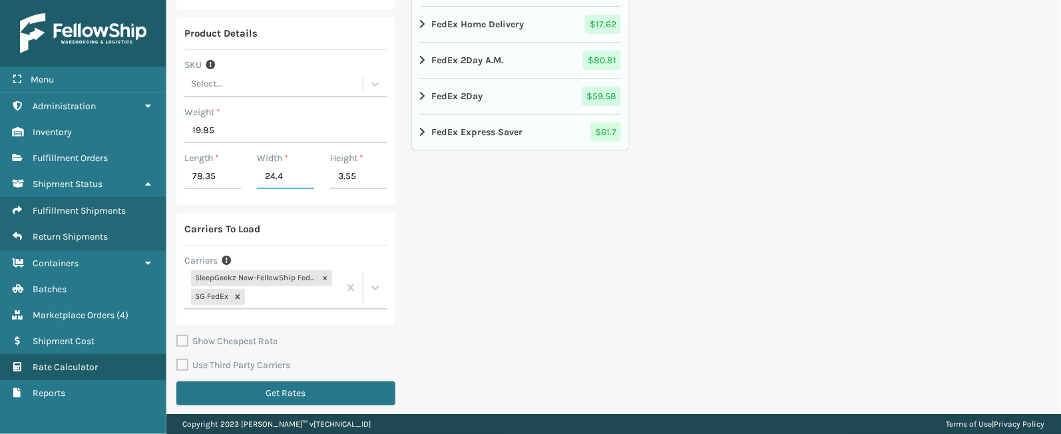
click at [240, 176] on div "Length * 78.35 Width * 24.4 Height * 3.55" at bounding box center [285, 174] width 219 height 46
type input "20.87"
click at [520, 282] on div "FedEx Rate Zone 04 SG FedEx FedEx First Overnight $ 488.95 FedEx Priority Overn…" at bounding box center [520, 81] width 219 height 664
click at [597, 332] on div "FedEx Rate Zone 04 SG FedEx FedEx First Overnight $ 488.95 FedEx Priority Overn…" at bounding box center [520, 81] width 219 height 664
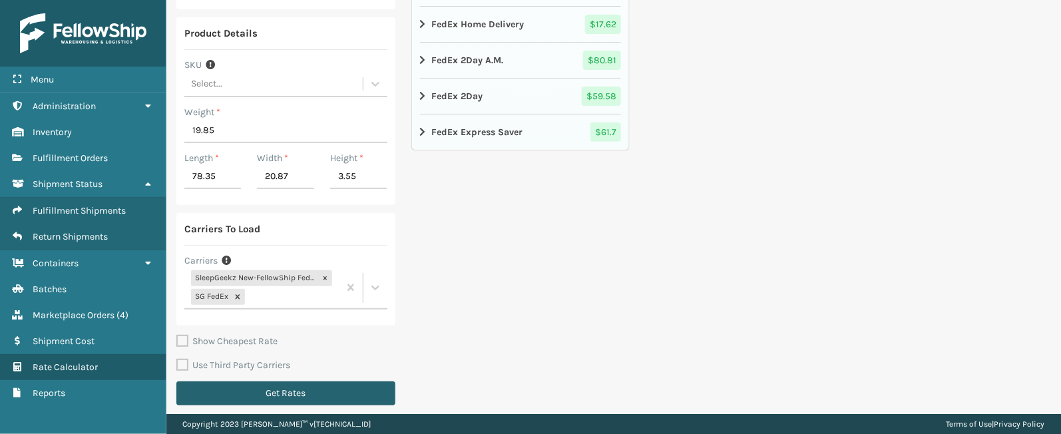
click at [315, 398] on button "Get Rates" at bounding box center [285, 394] width 219 height 24
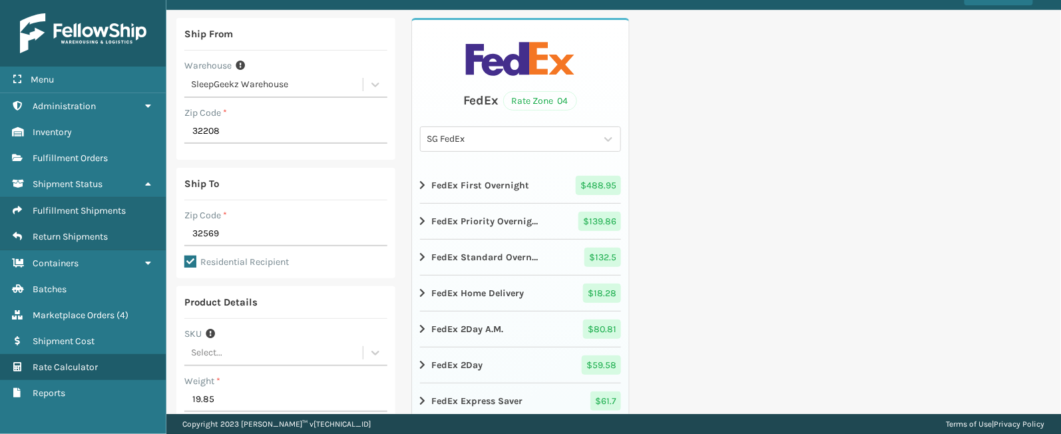
scroll to position [59, 0]
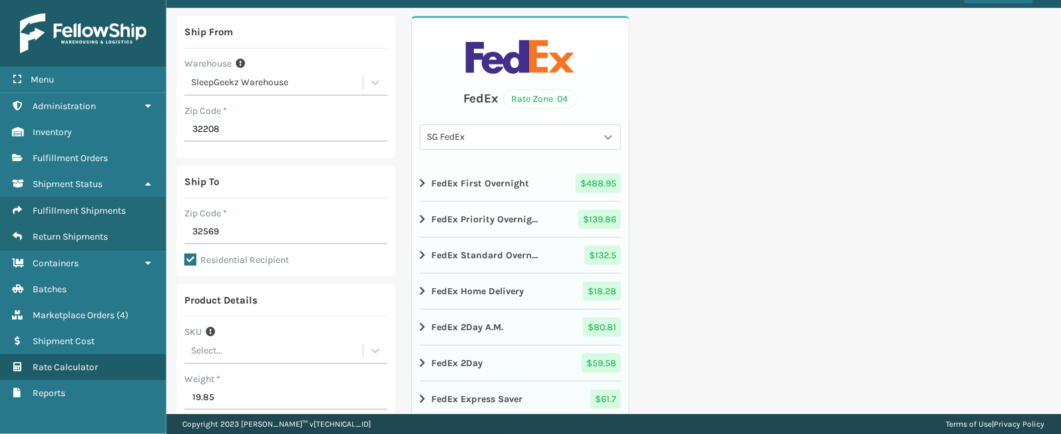
click at [597, 130] on div at bounding box center [609, 137] width 24 height 24
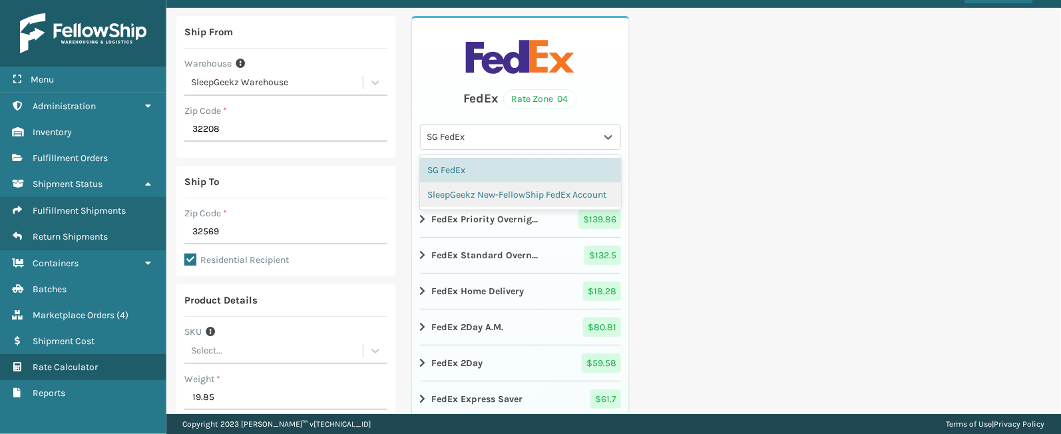
click at [513, 186] on div "SleepGeekz New-FellowShip FedEx Account" at bounding box center [521, 194] width 202 height 25
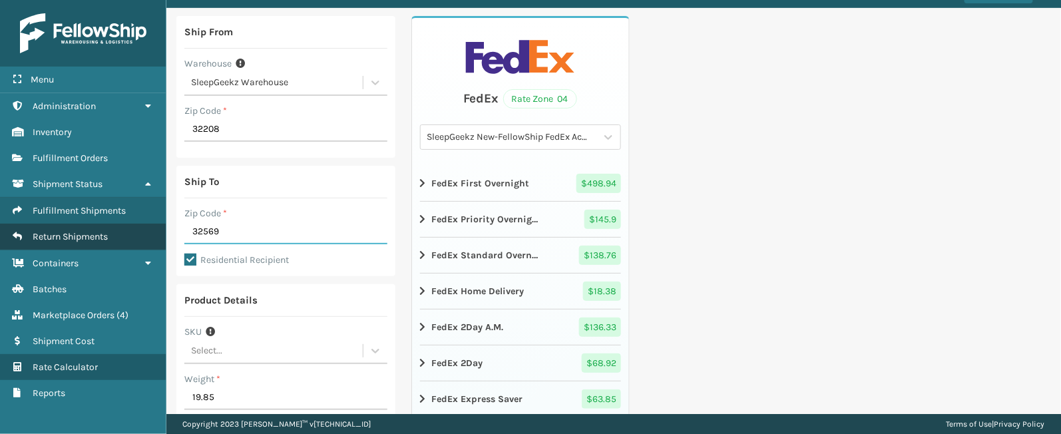
drag, startPoint x: 224, startPoint y: 232, endPoint x: 154, endPoint y: 229, distance: 70.0
click at [154, 0] on div "Menu Administration Inventory Fulfillment Orders Shipment Status Fulfillment Sh…" at bounding box center [530, 0] width 1061 height 0
type input "29044"
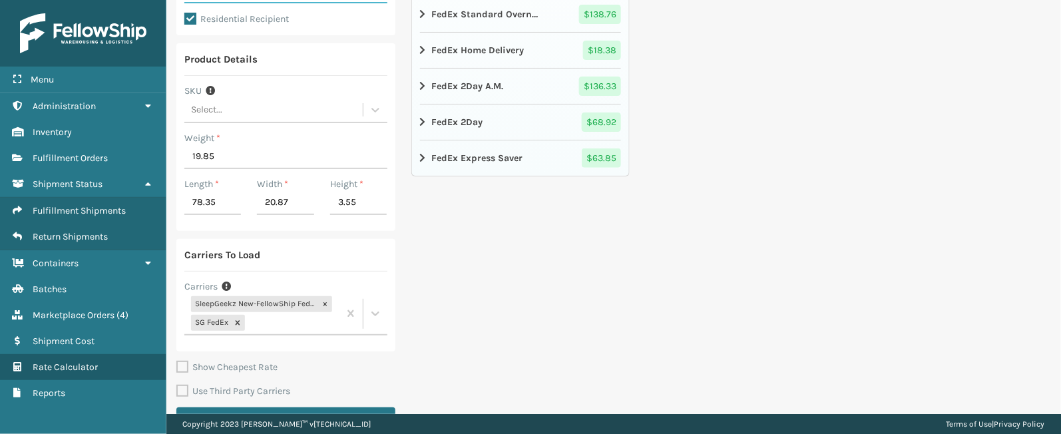
scroll to position [302, 0]
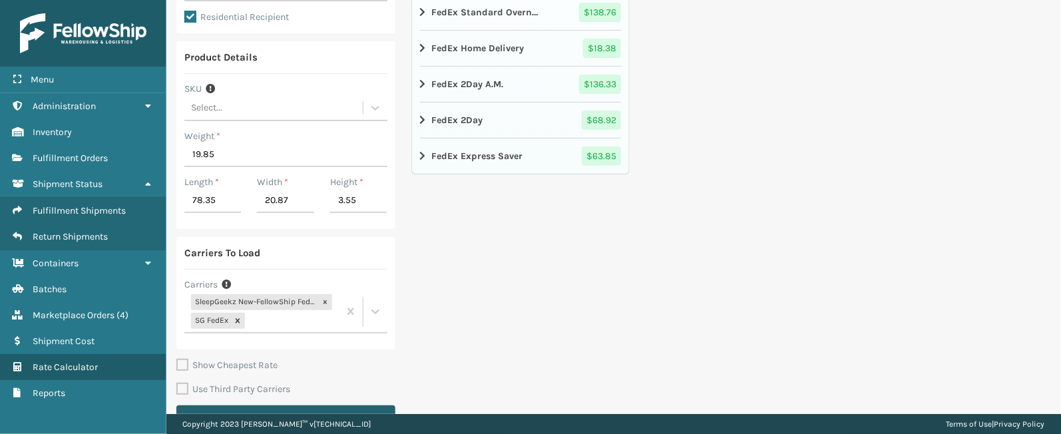
click at [371, 405] on button "Get Rates" at bounding box center [285, 417] width 219 height 24
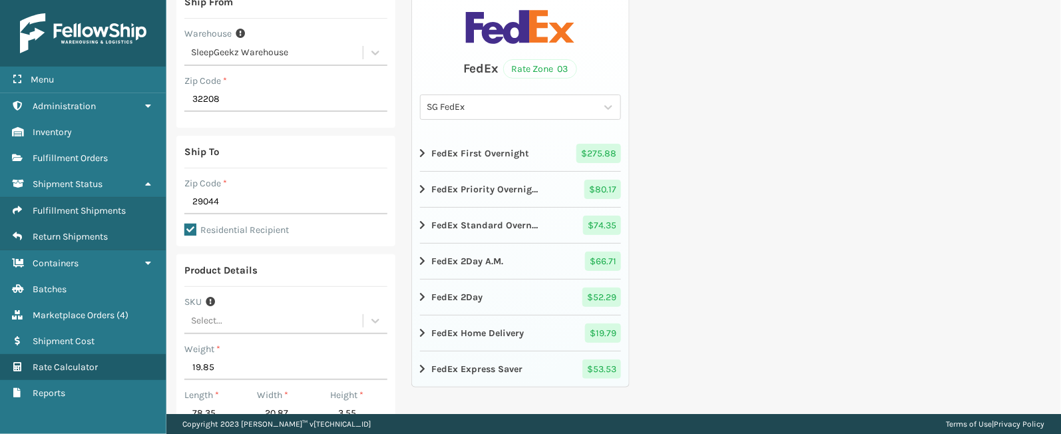
scroll to position [87, 0]
click at [602, 110] on icon at bounding box center [608, 109] width 13 height 13
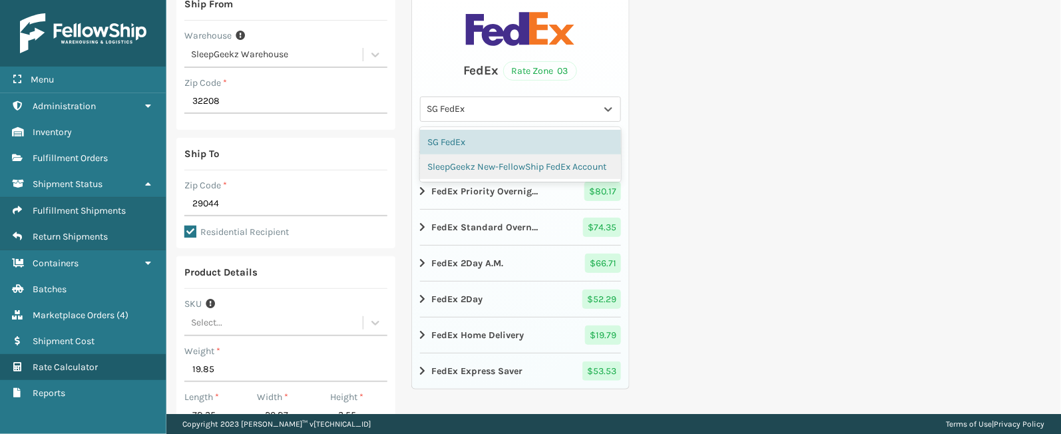
click at [531, 166] on div "SleepGeekz New-FellowShip FedEx Account" at bounding box center [521, 166] width 202 height 25
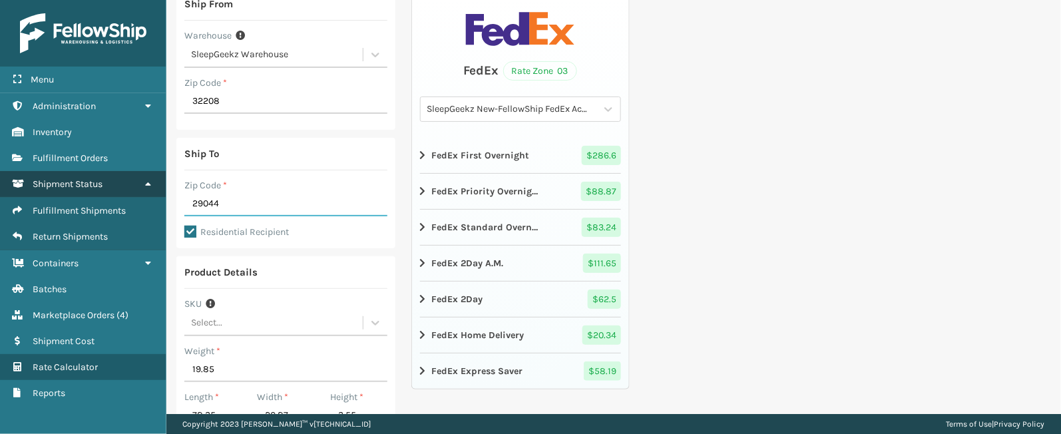
drag, startPoint x: 238, startPoint y: 203, endPoint x: 141, endPoint y: 190, distance: 98.1
click at [141, 0] on div "Menu Administration Inventory Fulfillment Orders Shipment Status Fulfillment Sh…" at bounding box center [530, 0] width 1061 height 0
type input "32222"
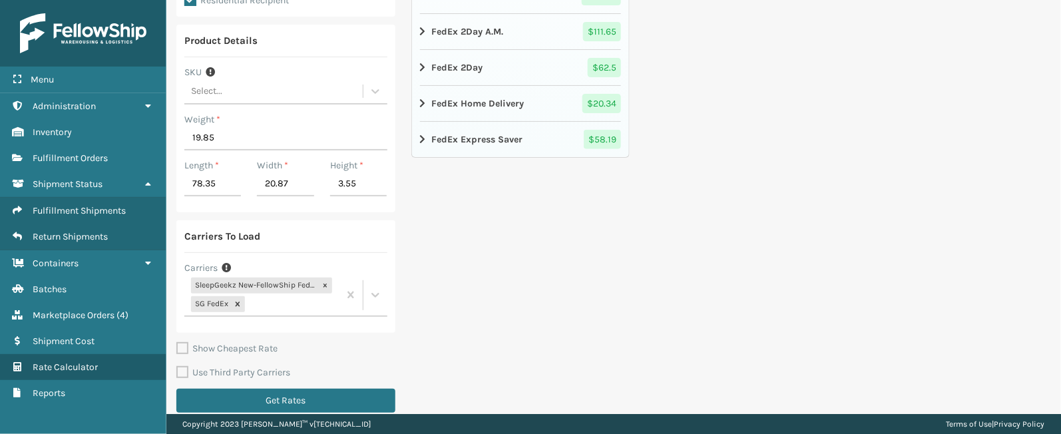
scroll to position [333, 0]
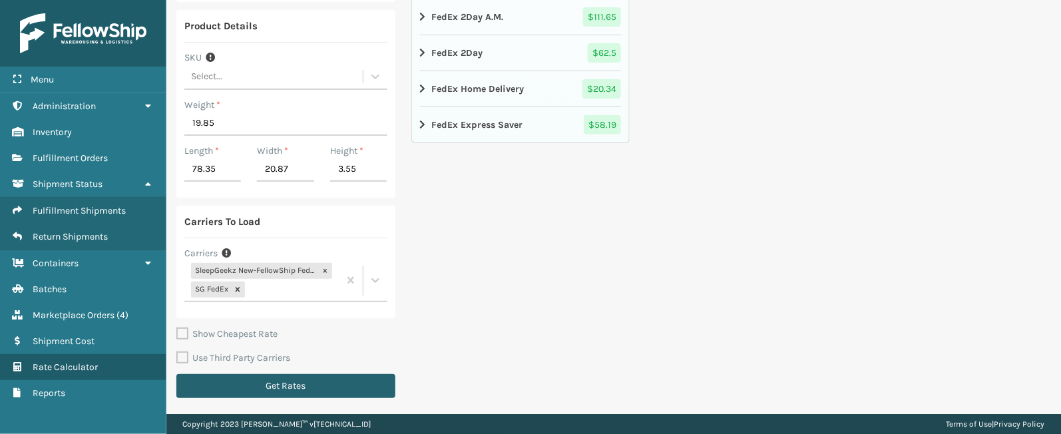
click at [352, 387] on button "Get Rates" at bounding box center [285, 386] width 219 height 24
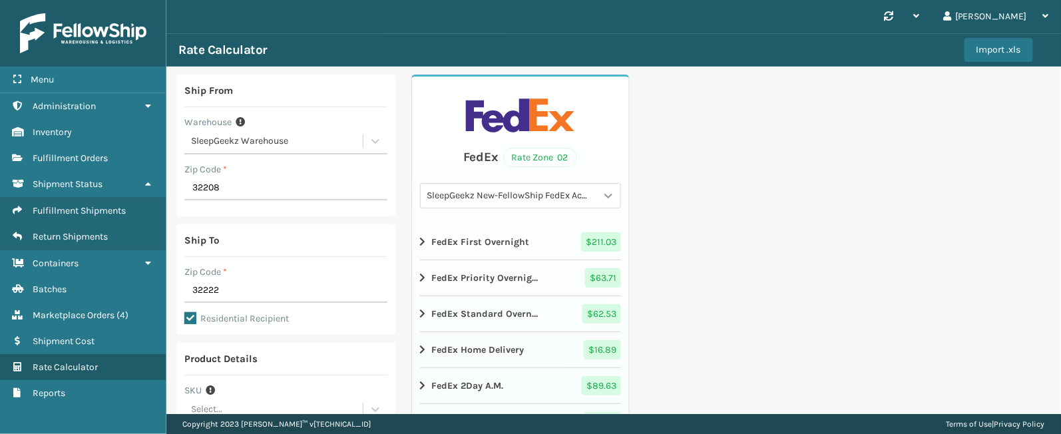
click at [602, 192] on icon at bounding box center [608, 195] width 13 height 13
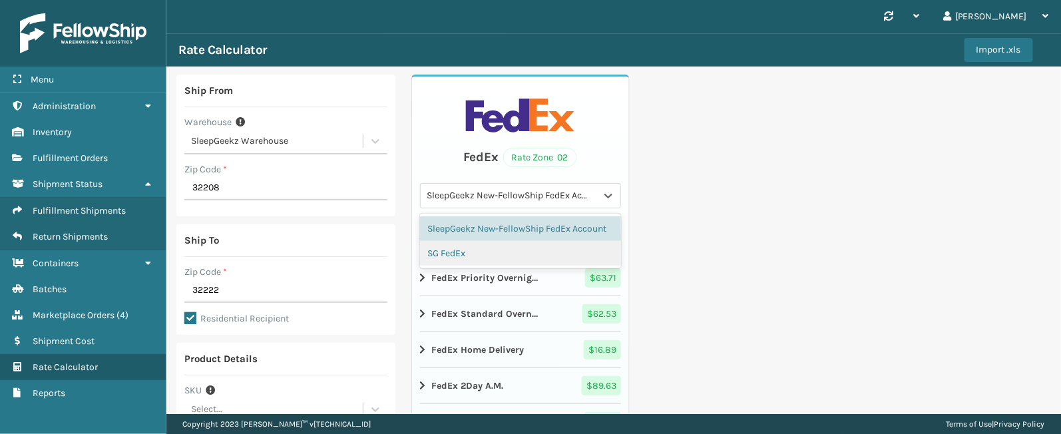
click at [502, 266] on div "SG FedEx" at bounding box center [521, 253] width 202 height 25
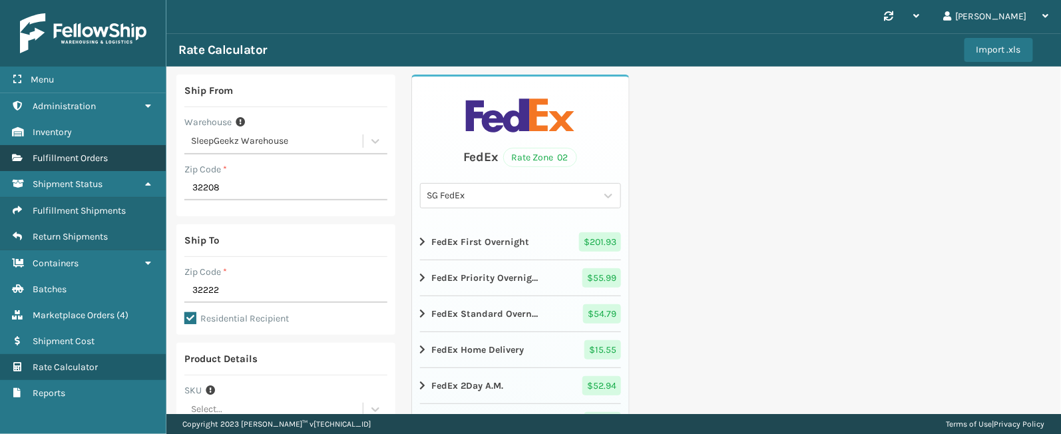
click at [94, 153] on span "Fulfillment Orders" at bounding box center [70, 157] width 75 height 11
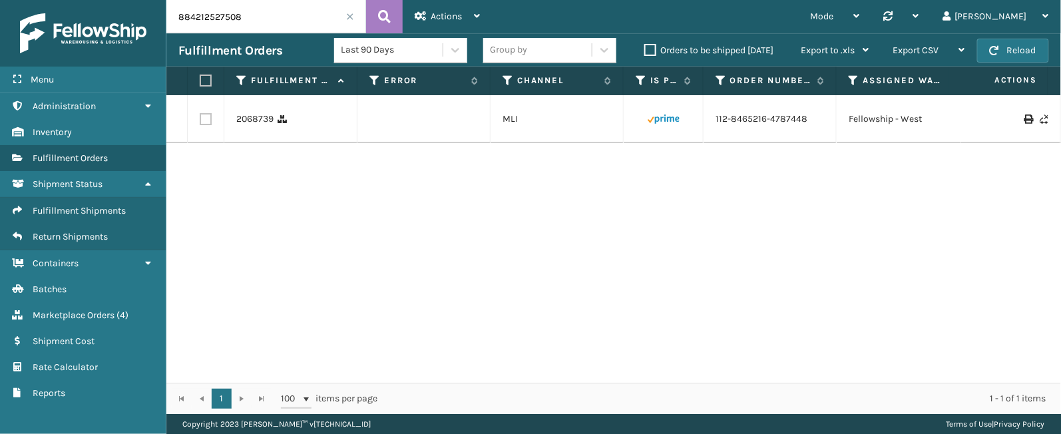
click at [350, 17] on span at bounding box center [350, 17] width 8 height 8
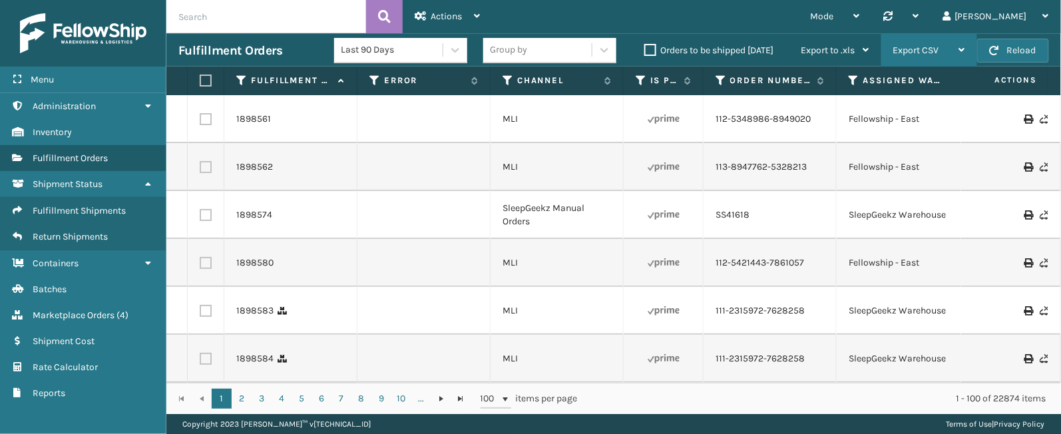
click at [911, 43] on div "Export CSV" at bounding box center [930, 50] width 72 height 33
click at [816, 9] on div "Mode Regular Mode Picking Mode Labeling Mode Palletizing Mode Exit Scan Mode Sy…" at bounding box center [776, 16] width 569 height 33
click at [507, 75] on icon at bounding box center [508, 81] width 11 height 12
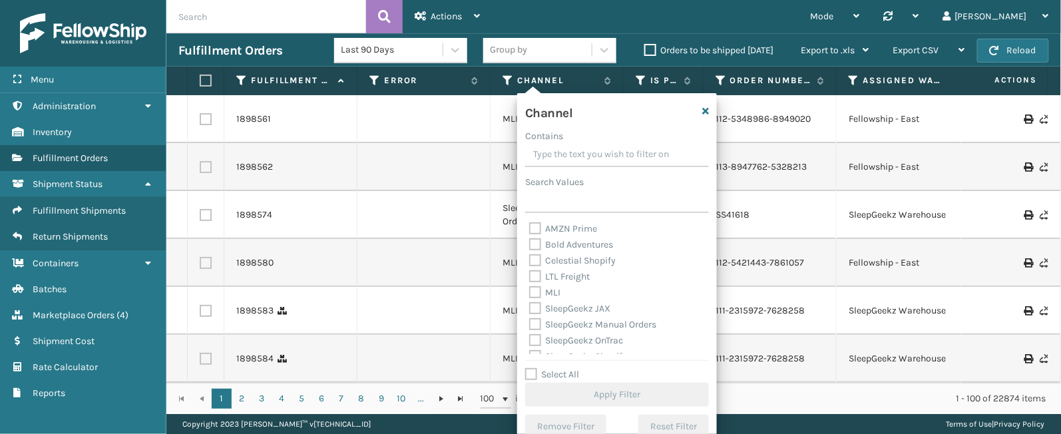
click at [563, 376] on label "Select All" at bounding box center [552, 374] width 54 height 11
click at [563, 368] on input "Select All" at bounding box center [625, 367] width 200 height 1
checkbox input "true"
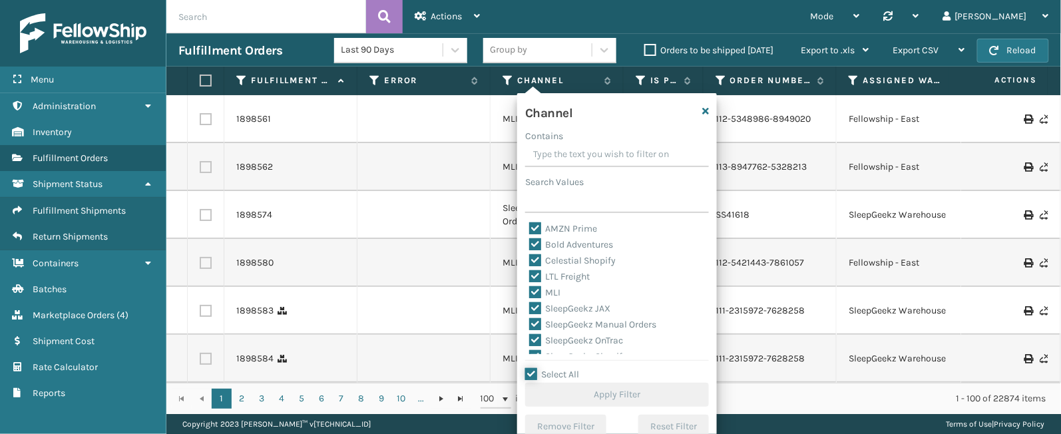
checkbox input "true"
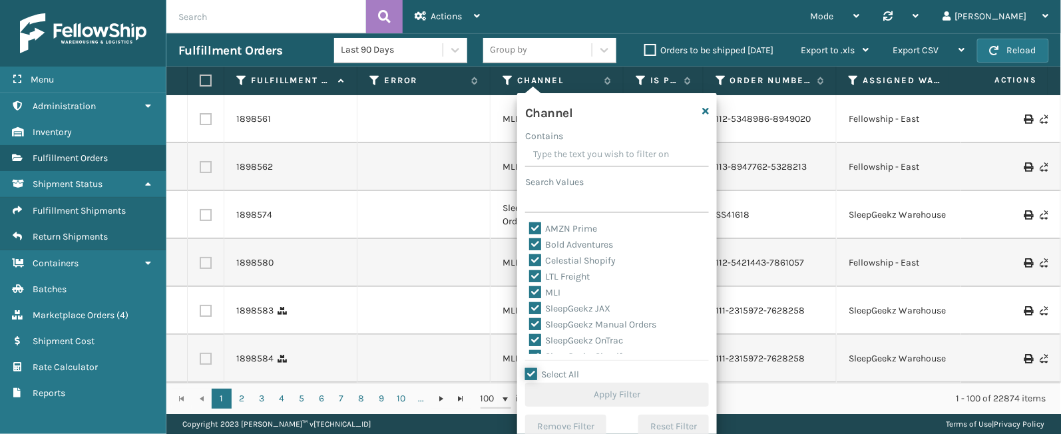
checkbox input "true"
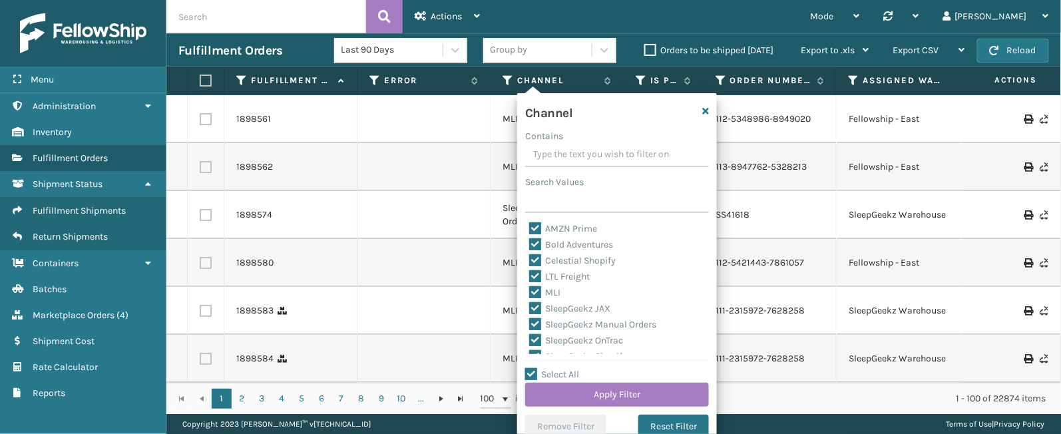
click at [579, 274] on label "LTL Freight" at bounding box center [559, 276] width 61 height 11
click at [530, 274] on input "LTL Freight" at bounding box center [529, 273] width 1 height 9
checkbox input "false"
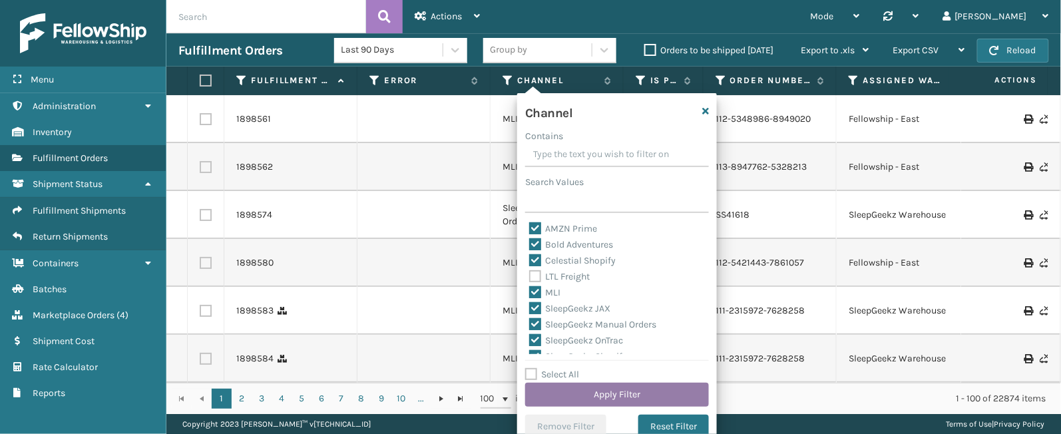
click at [613, 389] on button "Apply Filter" at bounding box center [617, 395] width 184 height 24
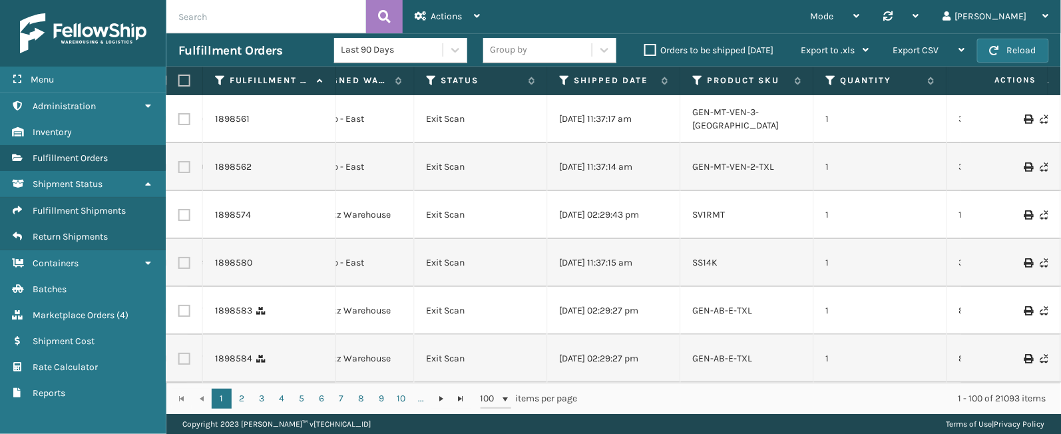
scroll to position [0, 547]
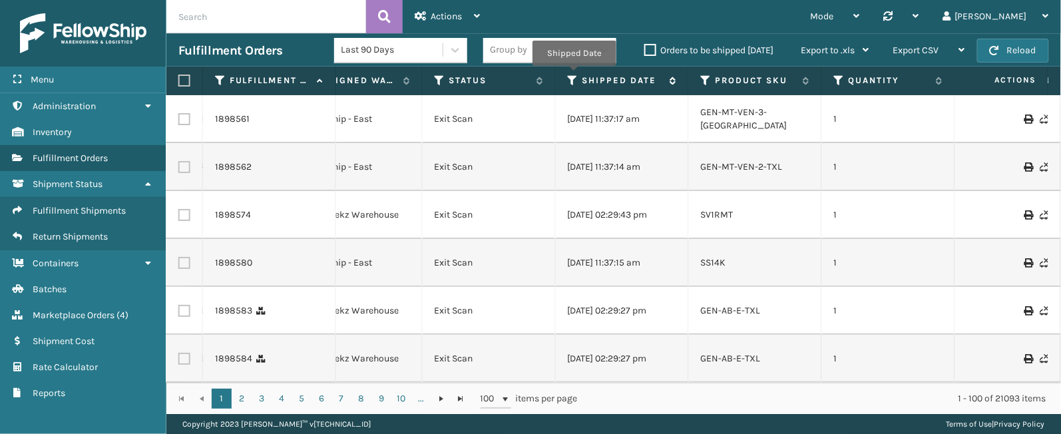
click at [574, 76] on icon at bounding box center [573, 81] width 11 height 12
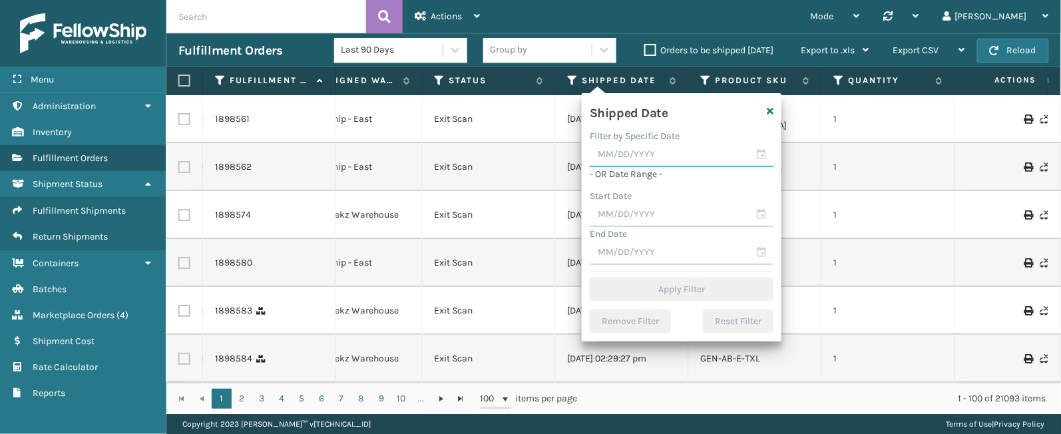
click at [762, 152] on input "text" at bounding box center [682, 155] width 184 height 24
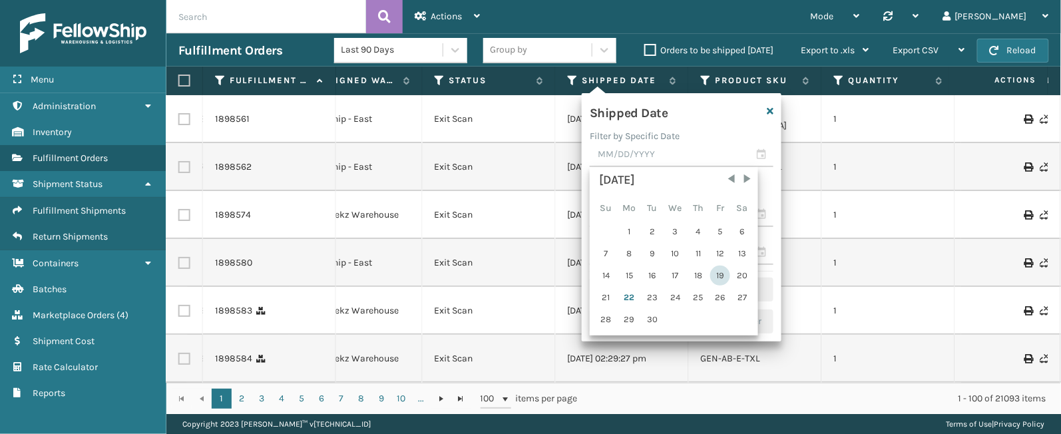
click at [717, 273] on div "19" at bounding box center [720, 276] width 20 height 20
type input "[DATE]"
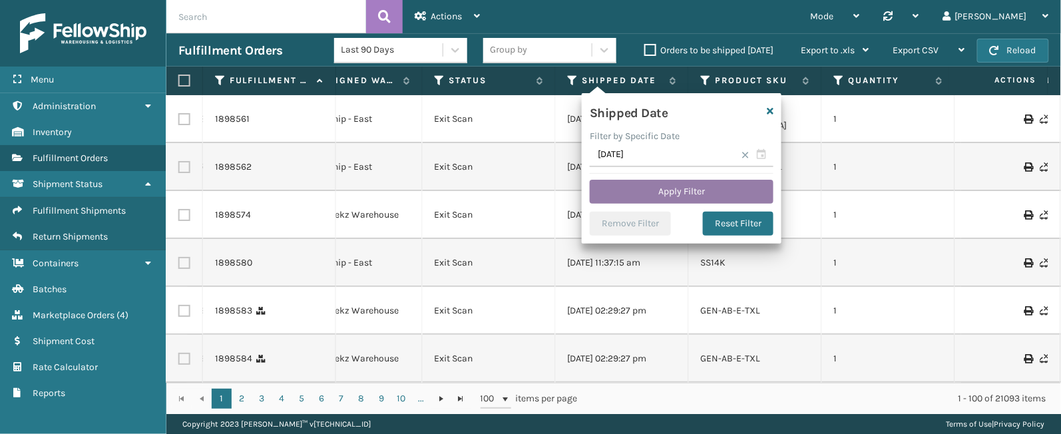
click at [678, 185] on button "Apply Filter" at bounding box center [682, 192] width 184 height 24
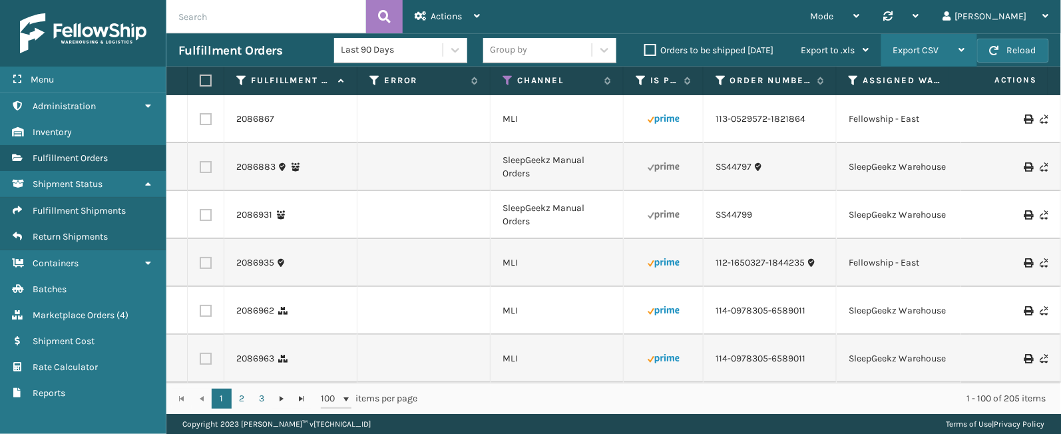
click at [917, 52] on span "Export CSV" at bounding box center [917, 50] width 46 height 11
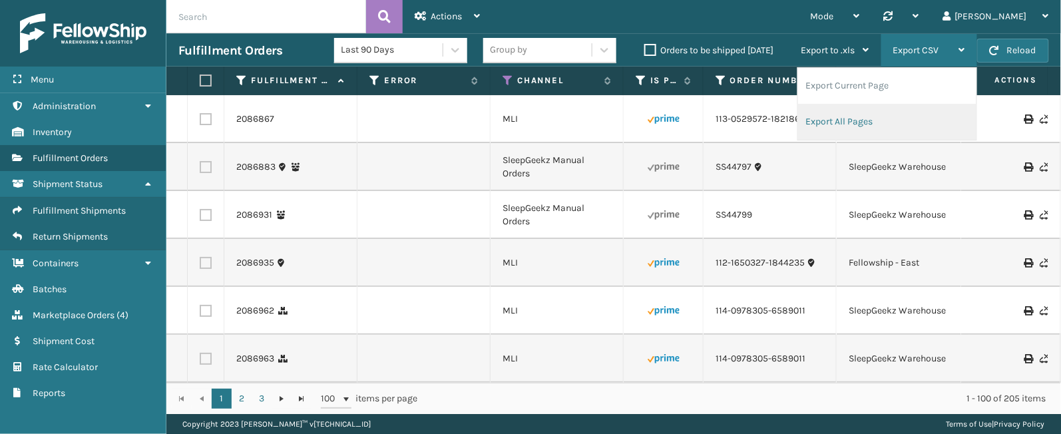
click at [898, 115] on li "Export All Pages" at bounding box center [887, 122] width 178 height 36
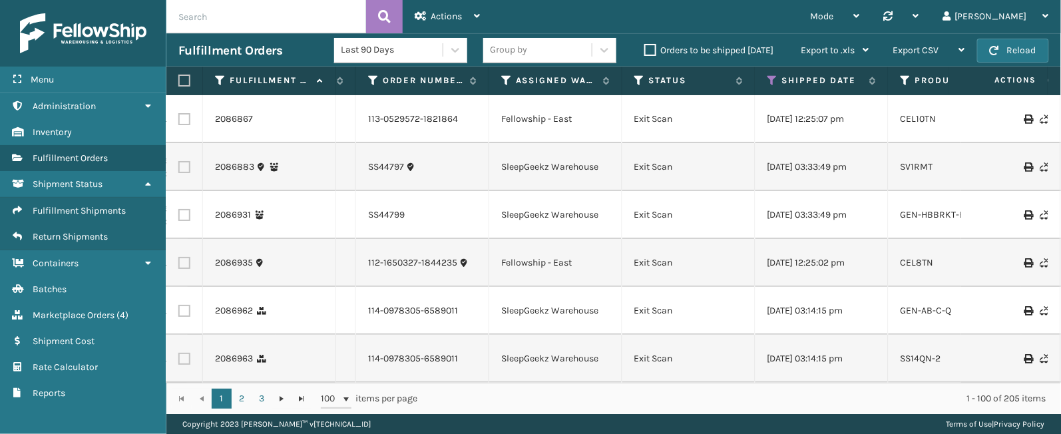
scroll to position [0, 364]
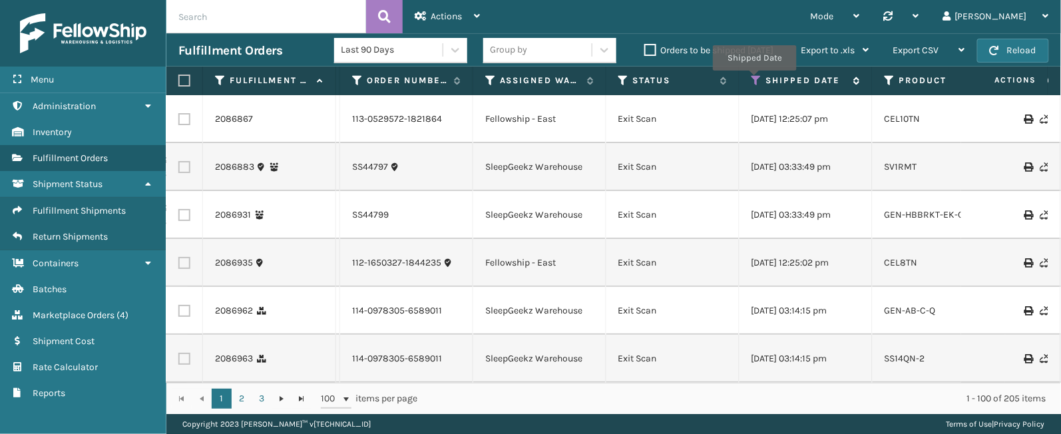
click at [754, 81] on icon at bounding box center [757, 81] width 11 height 12
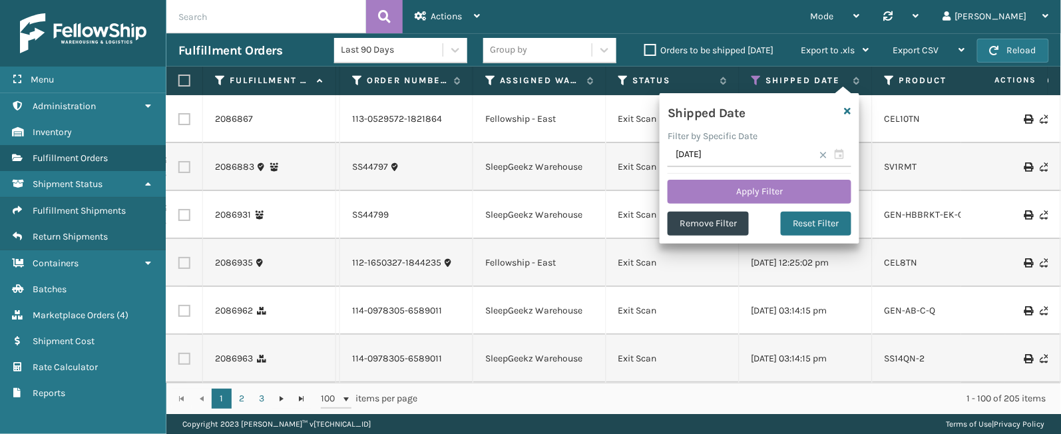
click at [822, 154] on span at bounding box center [824, 155] width 8 height 8
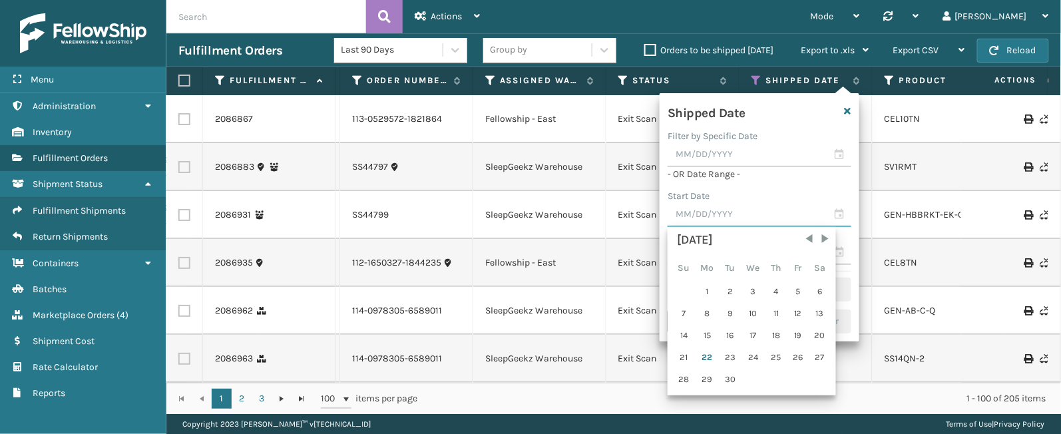
click at [835, 214] on input "text" at bounding box center [760, 215] width 184 height 24
click at [818, 331] on div "20" at bounding box center [820, 336] width 20 height 20
type input "[DATE]"
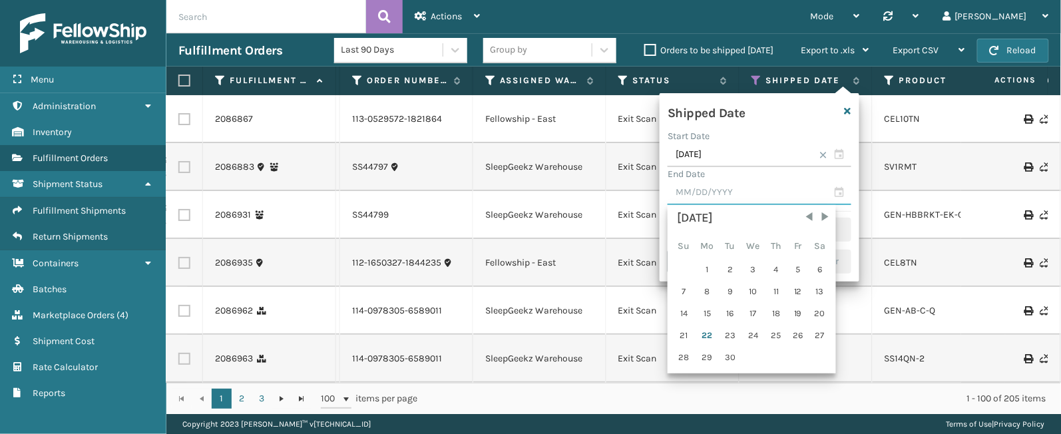
click at [843, 186] on input "text" at bounding box center [760, 193] width 184 height 24
click at [682, 336] on div "21" at bounding box center [684, 336] width 21 height 20
type input "[DATE]"
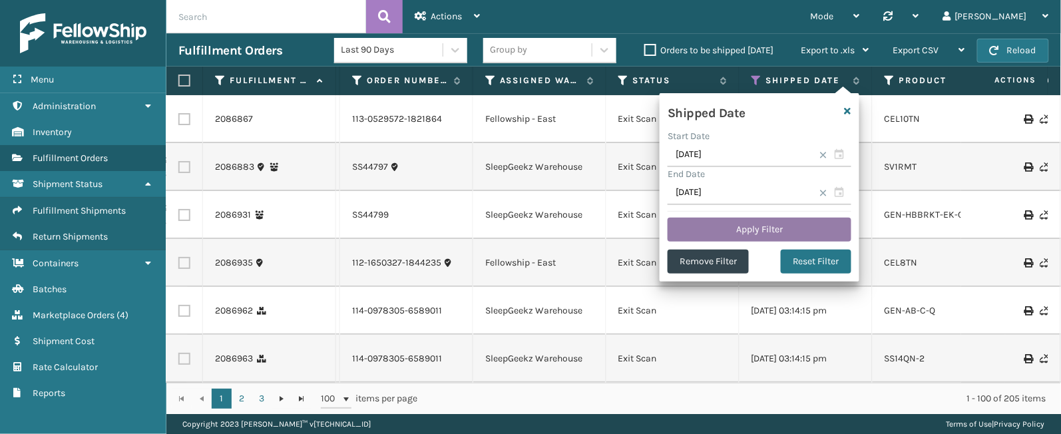
click at [732, 232] on button "Apply Filter" at bounding box center [760, 230] width 184 height 24
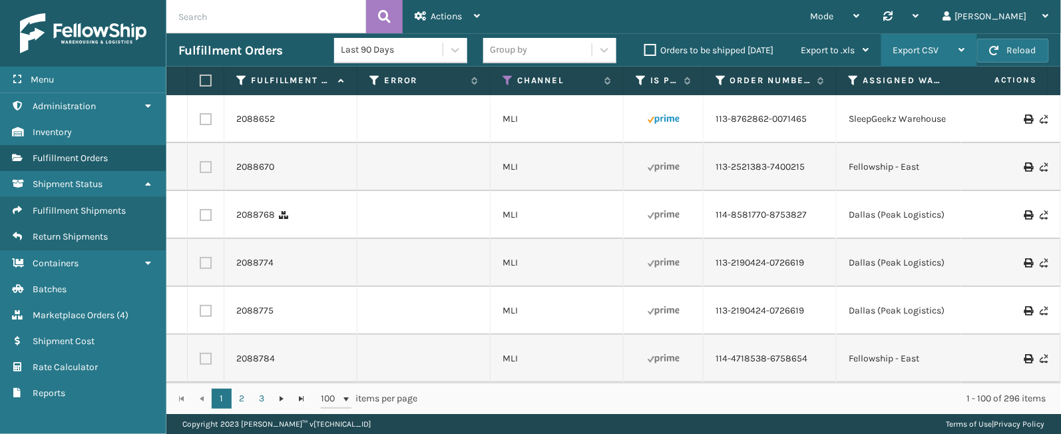
click at [921, 46] on span "Export CSV" at bounding box center [917, 50] width 46 height 11
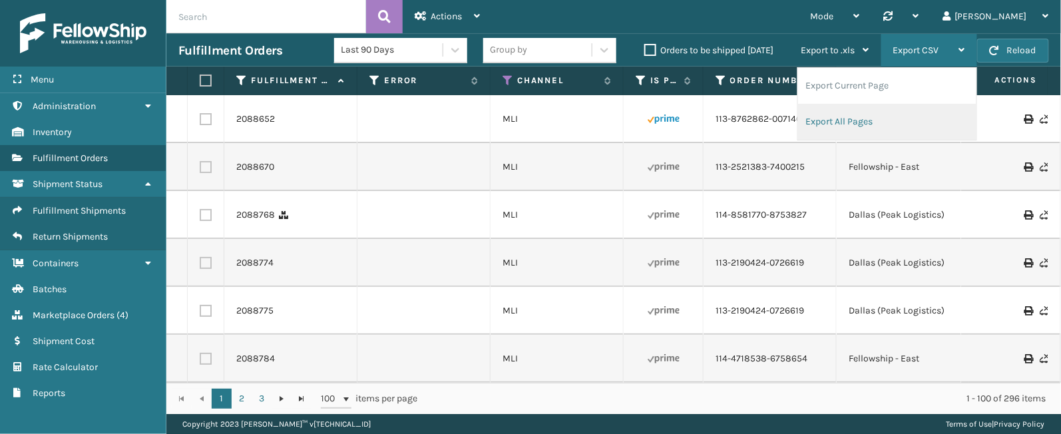
click at [842, 112] on li "Export All Pages" at bounding box center [887, 122] width 178 height 36
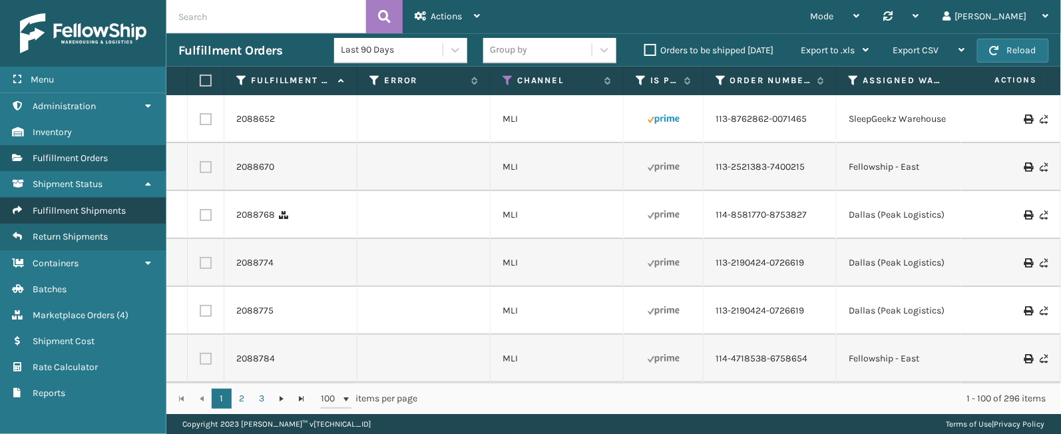
click at [95, 213] on span "Fulfillment Shipments" at bounding box center [79, 210] width 93 height 11
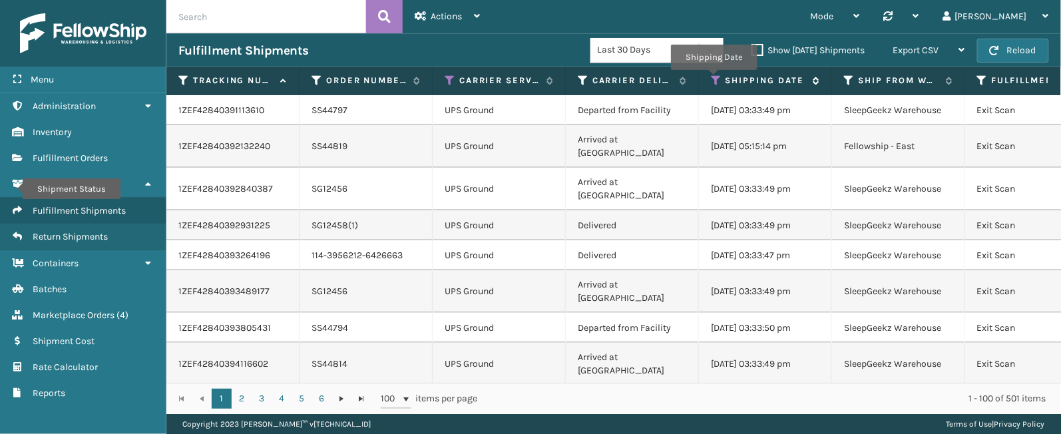
click at [714, 81] on icon at bounding box center [716, 81] width 11 height 12
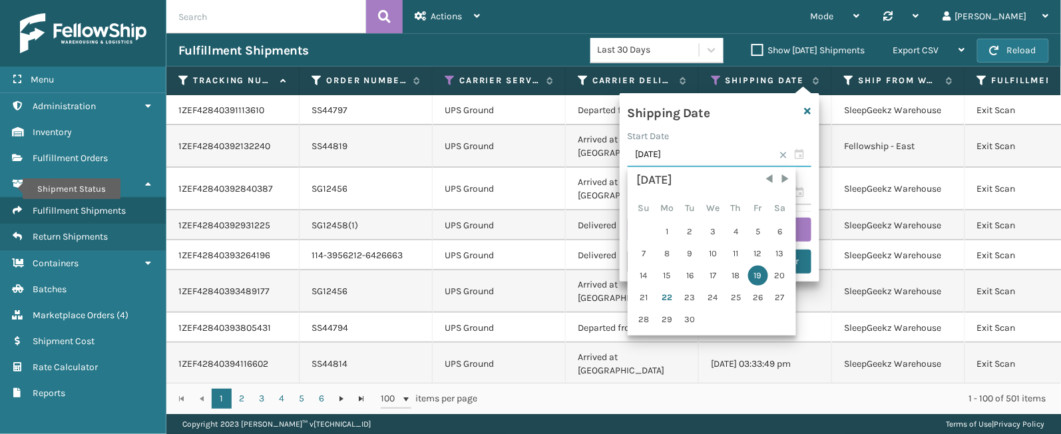
click at [802, 152] on input "[DATE]" at bounding box center [720, 155] width 184 height 24
click at [738, 272] on div "18" at bounding box center [736, 276] width 20 height 20
click at [802, 160] on input "[DATE]" at bounding box center [720, 155] width 184 height 24
click at [754, 272] on div "19" at bounding box center [758, 276] width 20 height 20
type input "[DATE]"
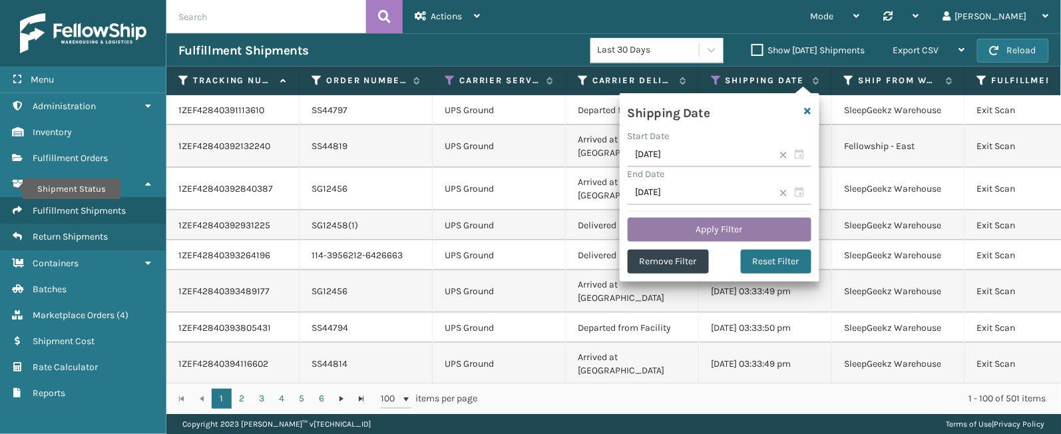
click at [743, 224] on button "Apply Filter" at bounding box center [720, 230] width 184 height 24
